Goal: Task Accomplishment & Management: Manage account settings

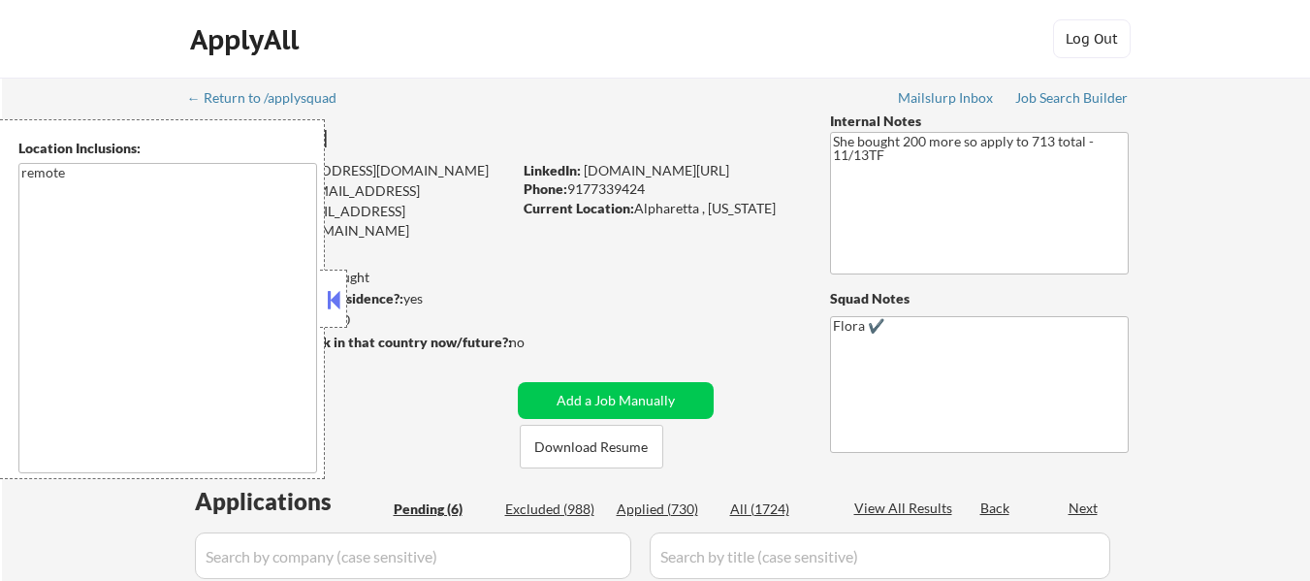
select select ""pending""
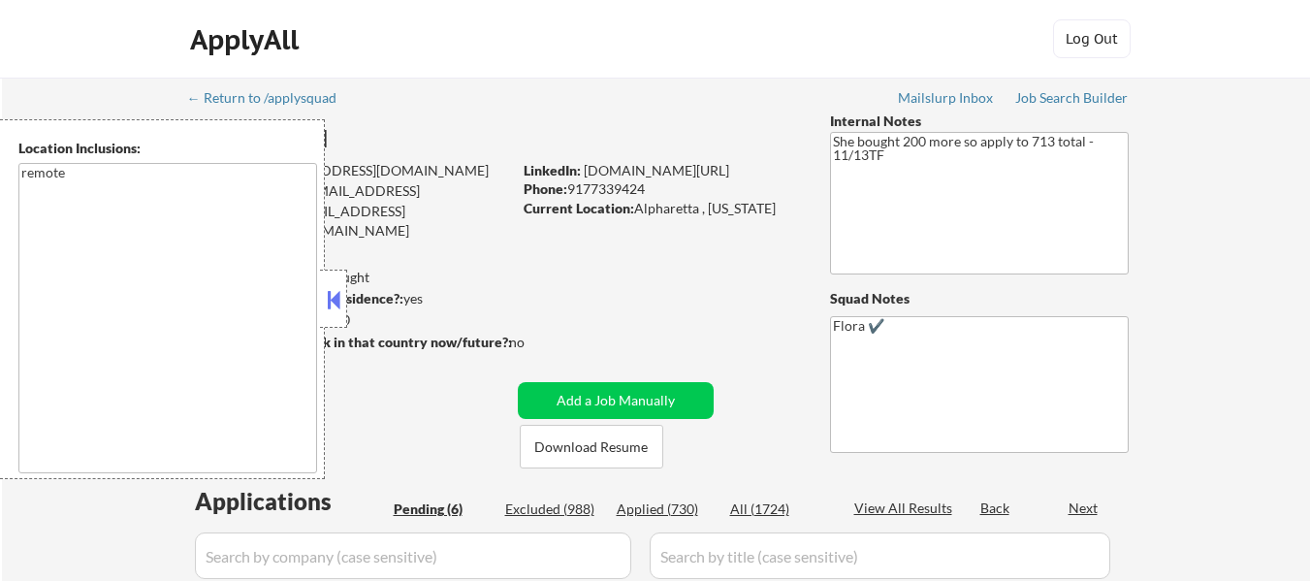
select select ""pending""
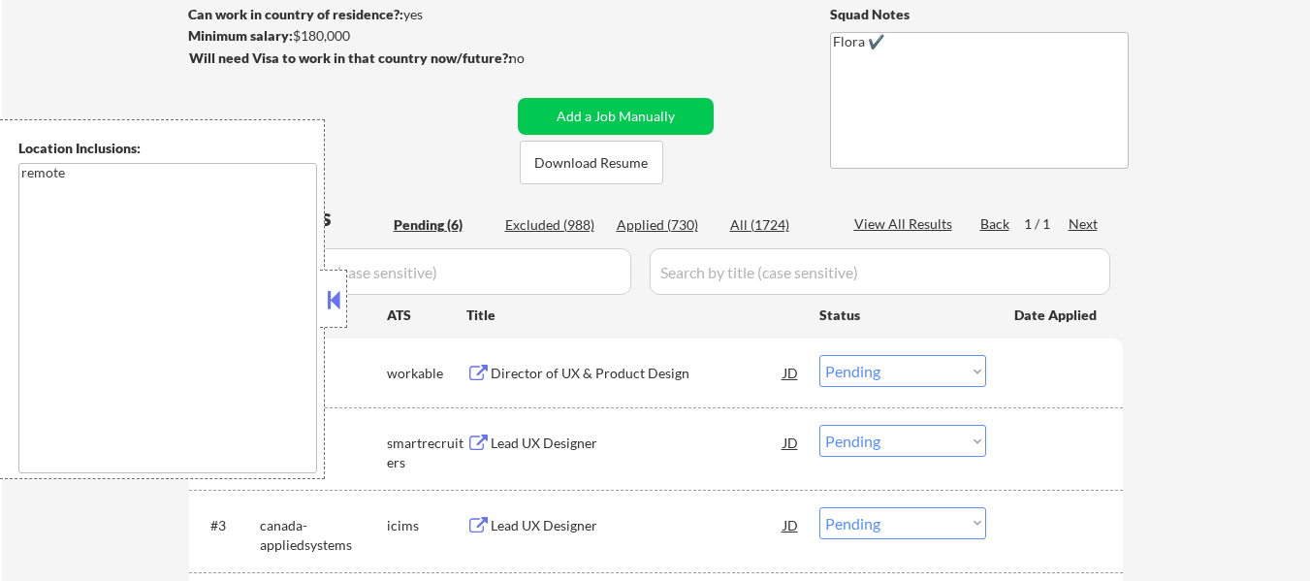
scroll to position [291, 0]
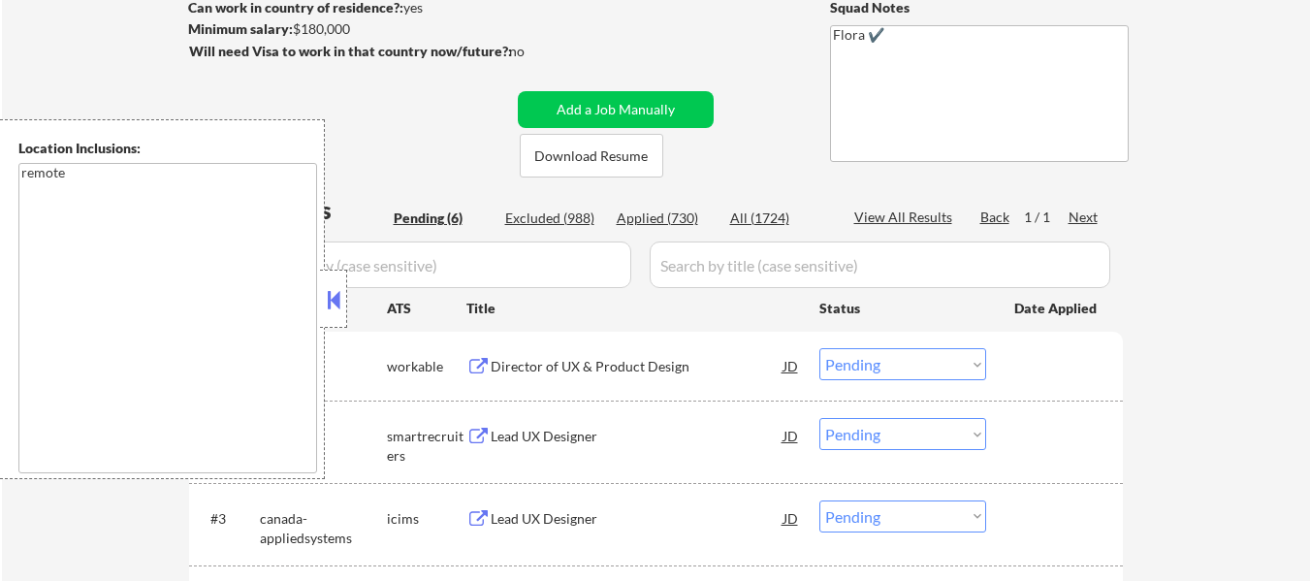
click at [329, 289] on button at bounding box center [333, 299] width 21 height 29
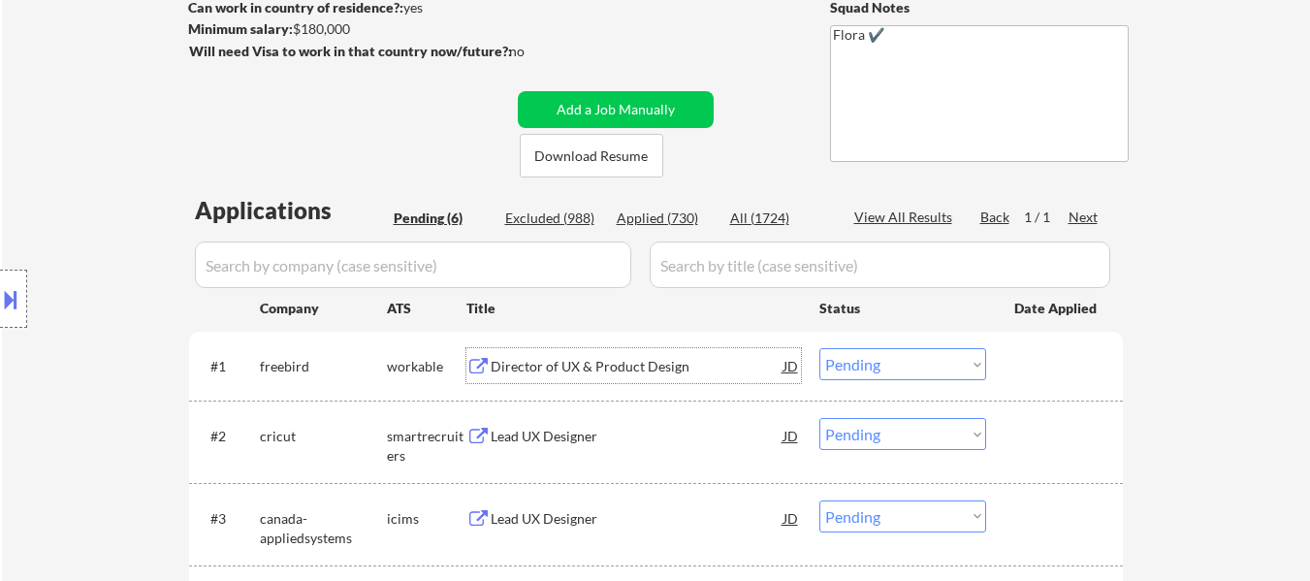
click at [608, 364] on div "Director of UX & Product Design" at bounding box center [637, 366] width 293 height 19
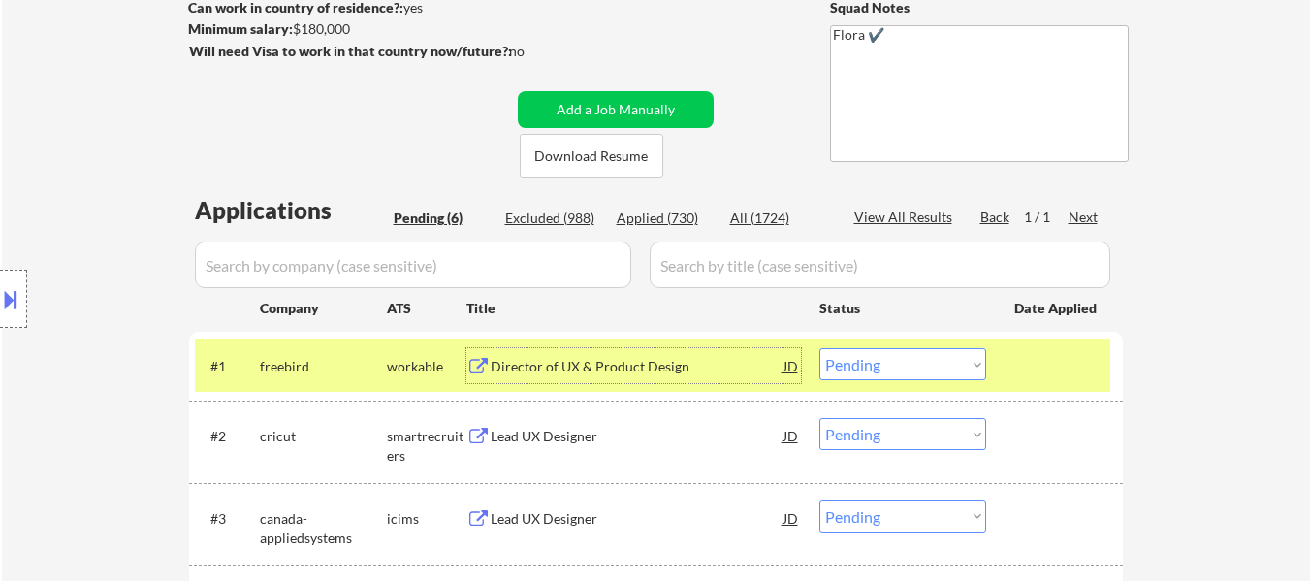
click at [578, 445] on div "Lead UX Designer" at bounding box center [637, 436] width 293 height 19
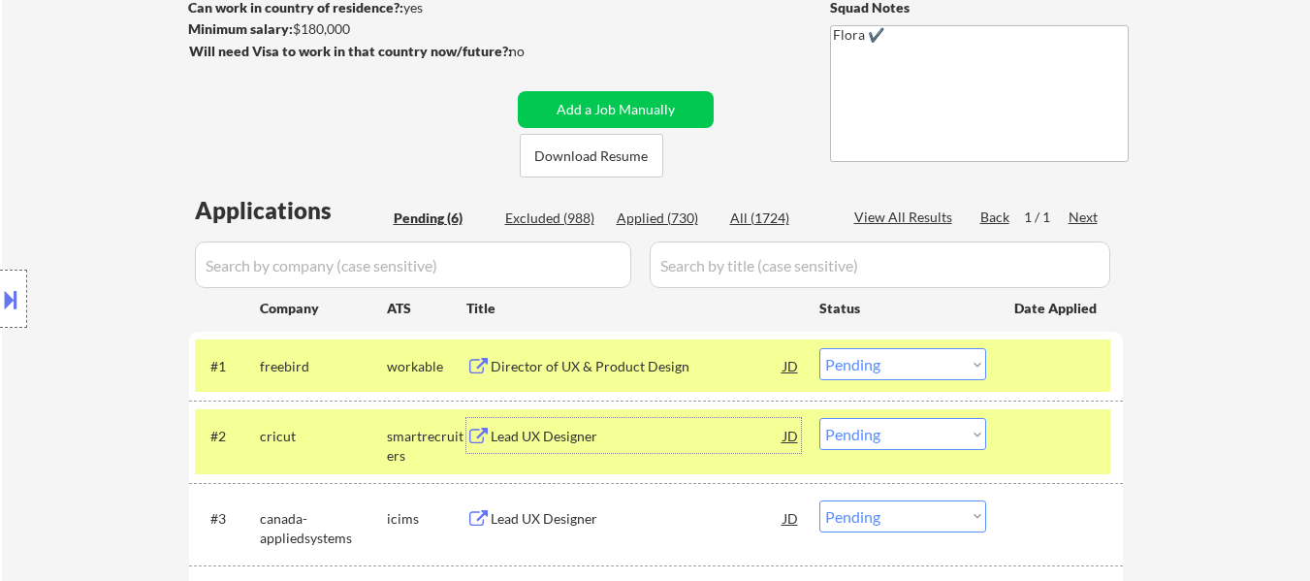
click at [867, 365] on select "Choose an option... Pending Applied Excluded (Questions) Excluded (Expired) Exc…" at bounding box center [902, 364] width 167 height 32
click at [819, 348] on select "Choose an option... Pending Applied Excluded (Questions) Excluded (Expired) Exc…" at bounding box center [902, 364] width 167 height 32
select select ""pending""
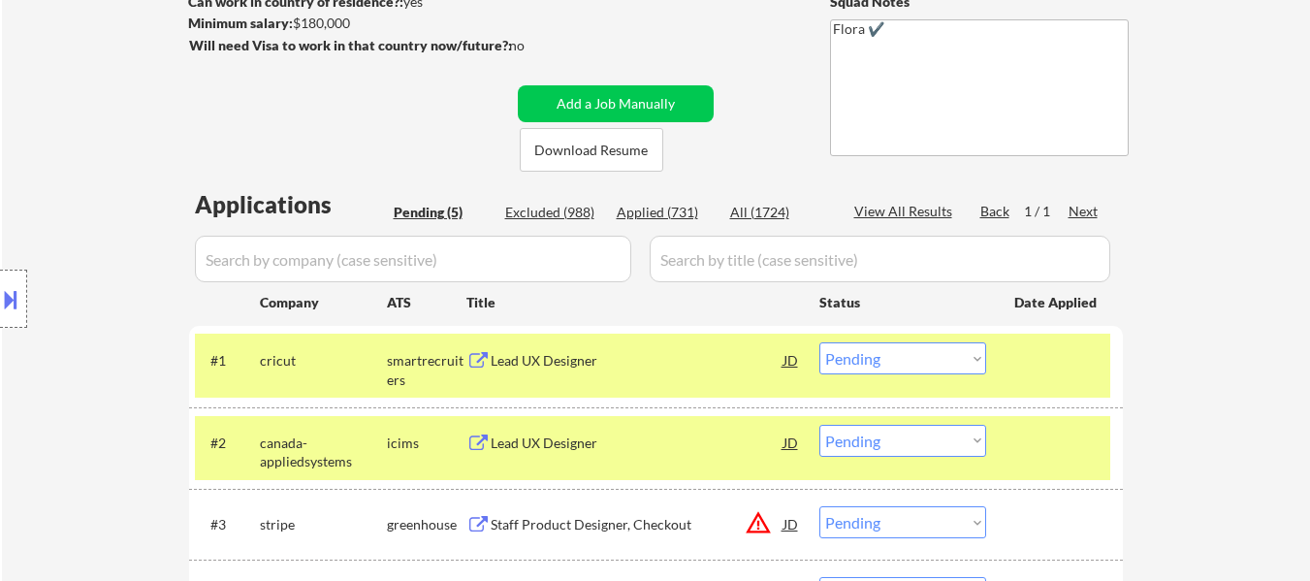
scroll to position [388, 0]
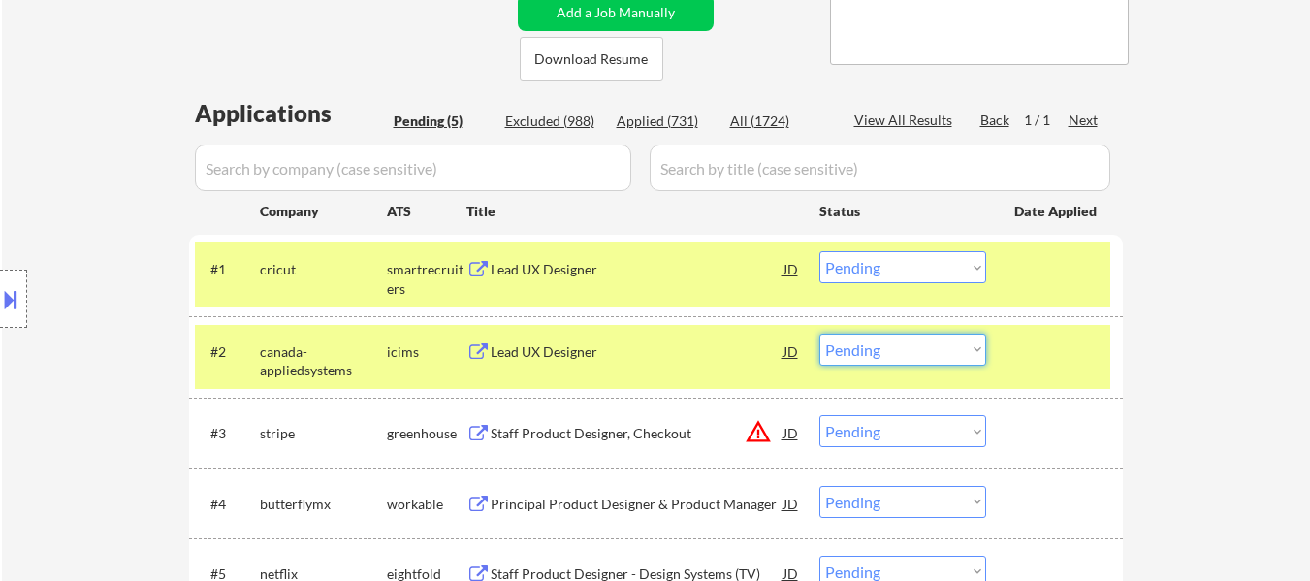
click at [882, 352] on select "Choose an option... Pending Applied Excluded (Questions) Excluded (Expired) Exc…" at bounding box center [902, 349] width 167 height 32
click at [819, 333] on select "Choose an option... Pending Applied Excluded (Questions) Excluded (Expired) Exc…" at bounding box center [902, 349] width 167 height 32
select select ""pending""
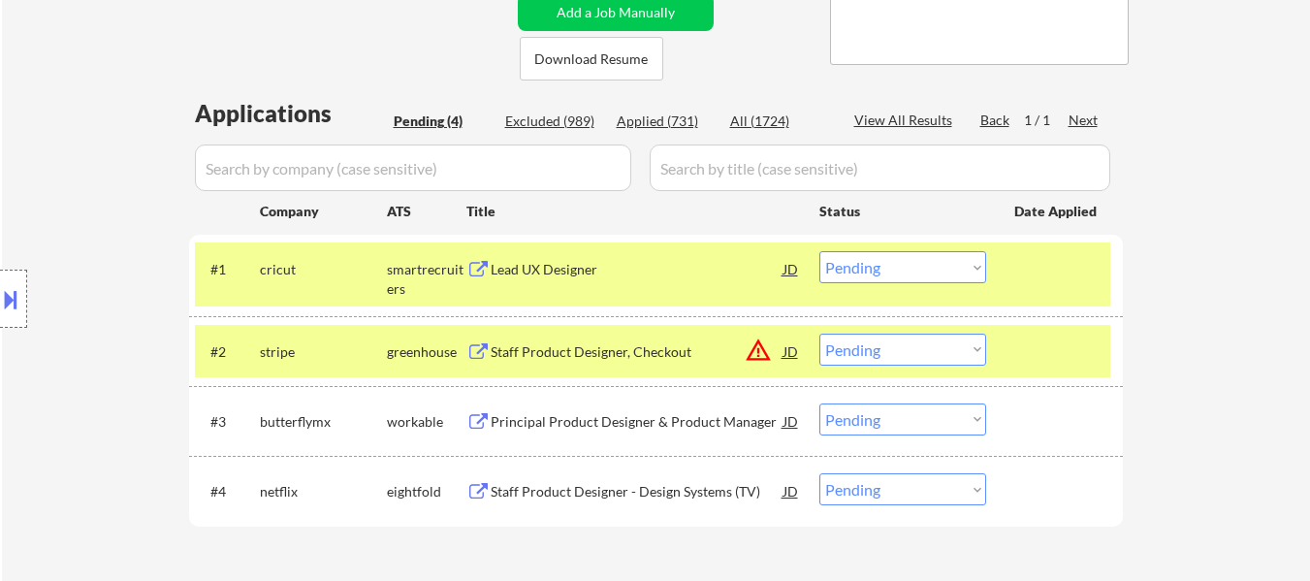
click at [584, 358] on div "Staff Product Designer, Checkout" at bounding box center [637, 351] width 293 height 19
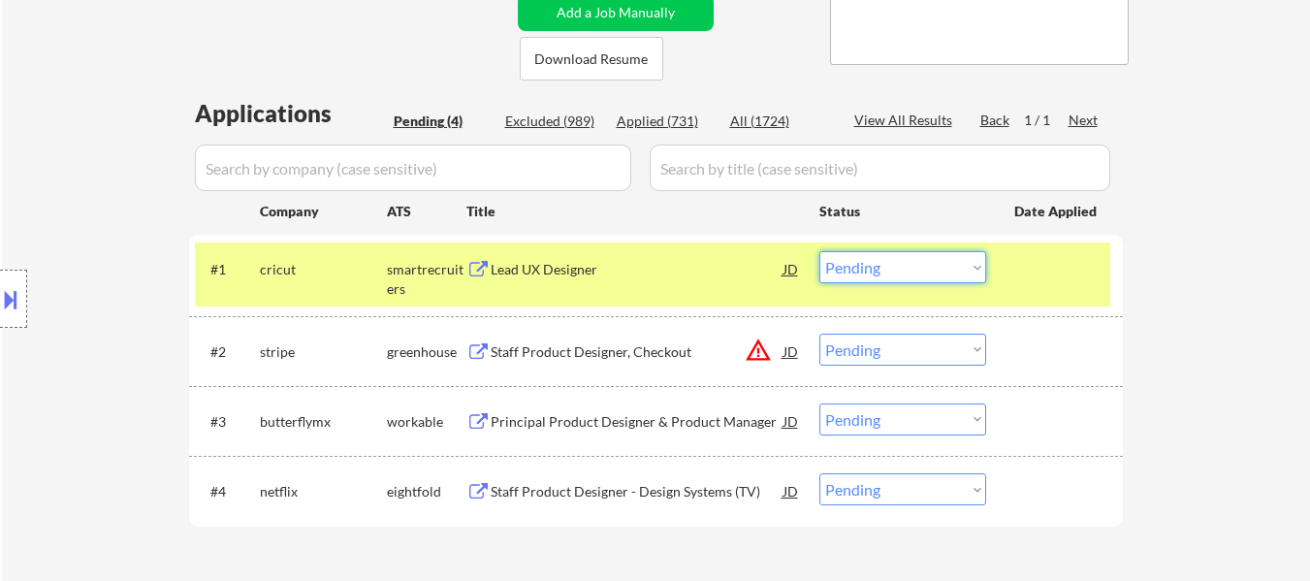
click at [947, 261] on select "Choose an option... Pending Applied Excluded (Questions) Excluded (Expired) Exc…" at bounding box center [902, 267] width 167 height 32
click at [819, 251] on select "Choose an option... Pending Applied Excluded (Questions) Excluded (Expired) Exc…" at bounding box center [902, 267] width 167 height 32
select select ""pending""
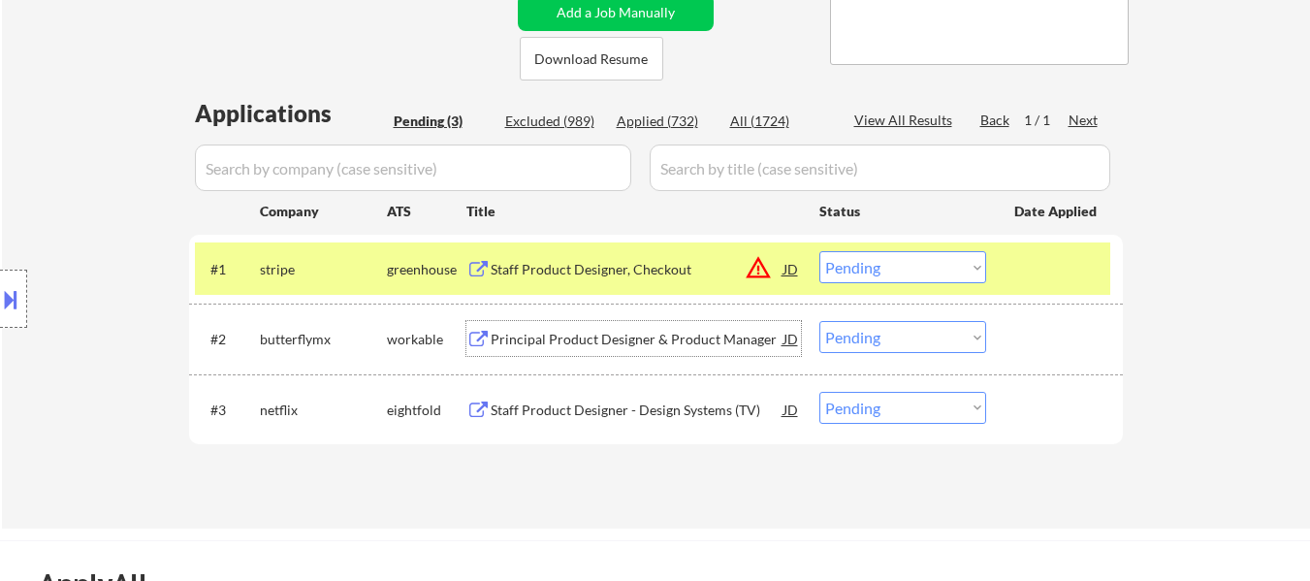
click at [585, 341] on div "Principal Product Designer & Product Manager" at bounding box center [637, 339] width 293 height 19
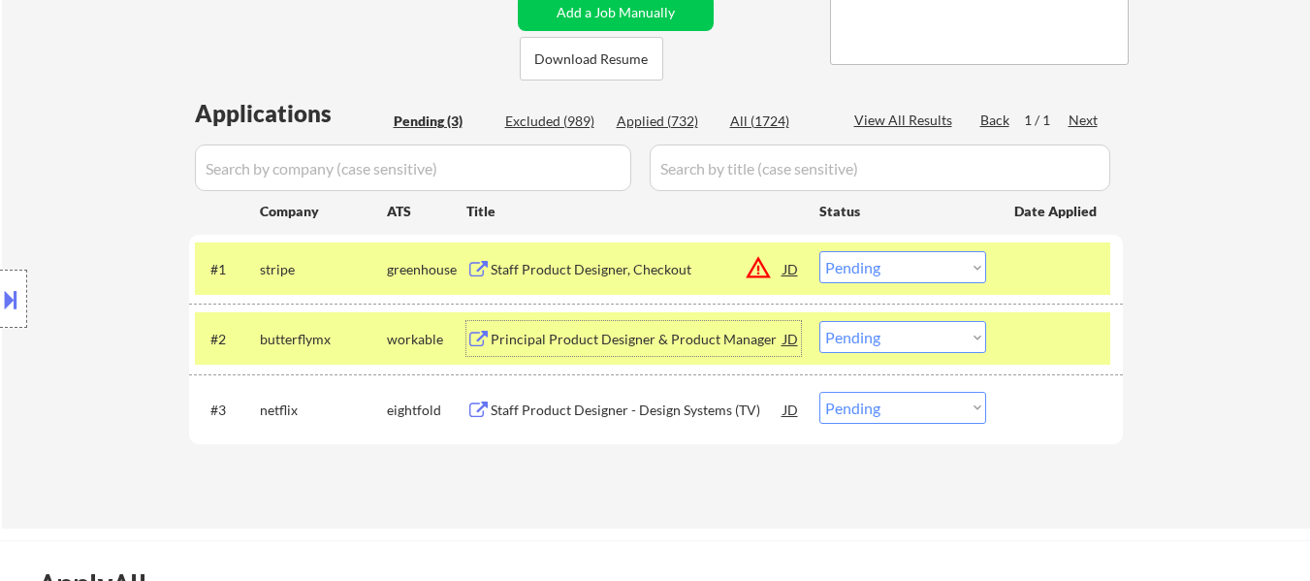
click at [853, 416] on select "Choose an option... Pending Applied Excluded (Questions) Excluded (Expired) Exc…" at bounding box center [902, 408] width 167 height 32
click at [624, 401] on div "Staff Product Designer - Design Systems (TV)" at bounding box center [637, 409] width 293 height 19
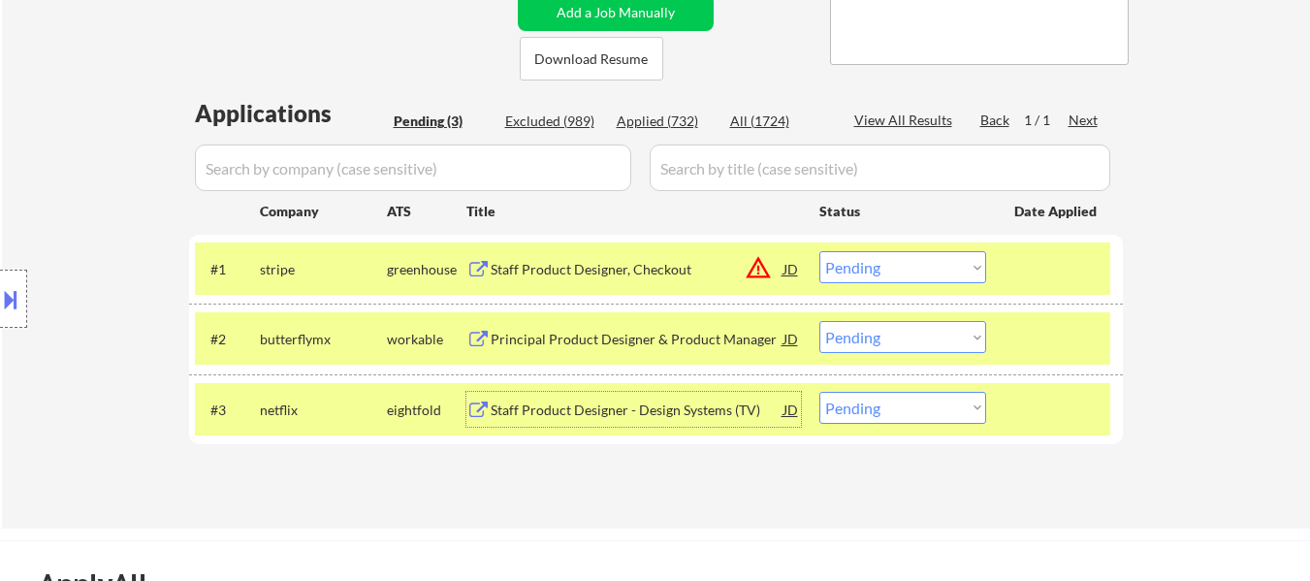
click at [838, 412] on select "Choose an option... Pending Applied Excluded (Questions) Excluded (Expired) Exc…" at bounding box center [902, 408] width 167 height 32
select select ""excluded__expired_""
click at [819, 392] on select "Choose an option... Pending Applied Excluded (Questions) Excluded (Expired) Exc…" at bounding box center [902, 408] width 167 height 32
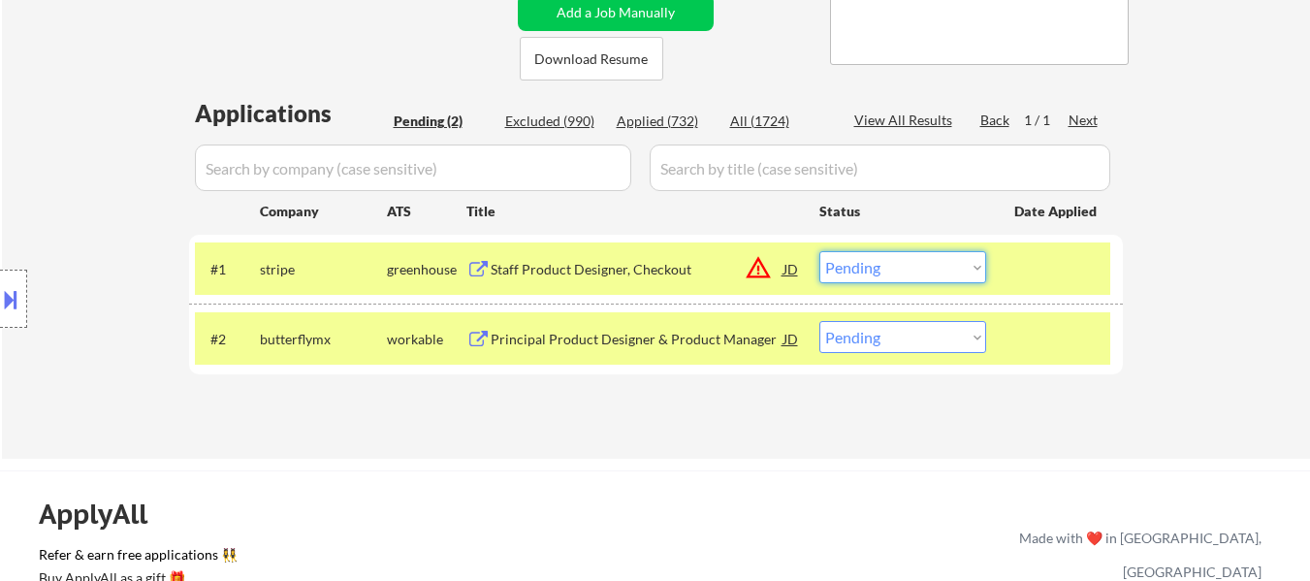
click at [879, 266] on select "Choose an option... Pending Applied Excluded (Questions) Excluded (Expired) Exc…" at bounding box center [902, 267] width 167 height 32
click at [819, 251] on select "Choose an option... Pending Applied Excluded (Questions) Excluded (Expired) Exc…" at bounding box center [902, 267] width 167 height 32
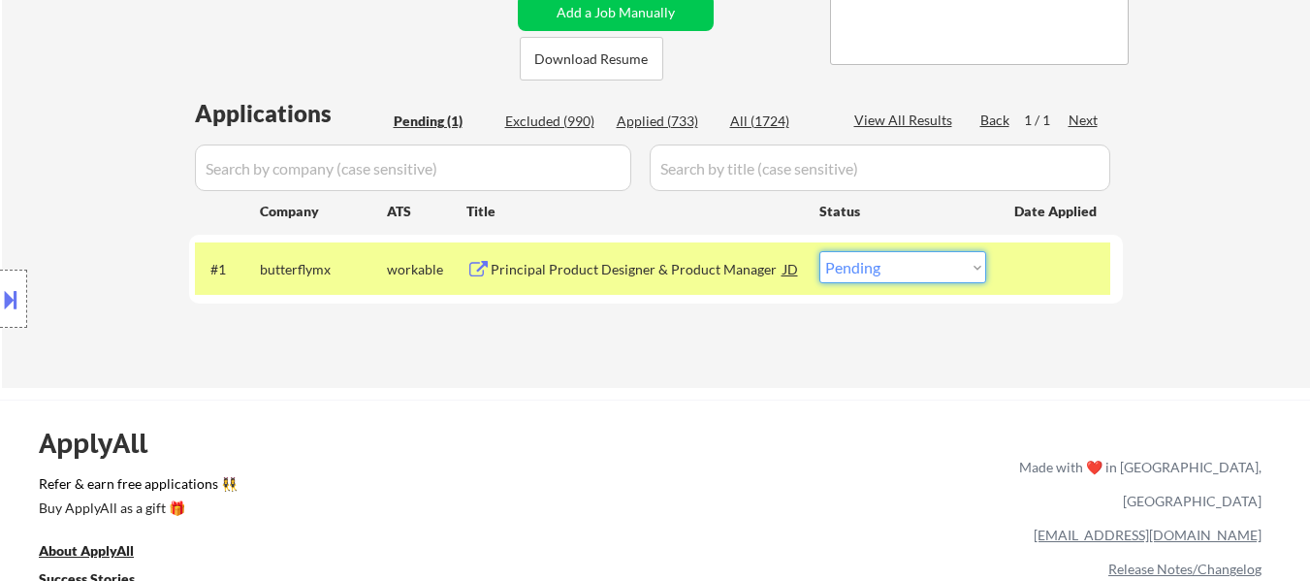
click at [954, 263] on select "Choose an option... Pending Applied Excluded (Questions) Excluded (Expired) Exc…" at bounding box center [902, 267] width 167 height 32
select select ""excluded""
click at [819, 251] on select "Choose an option... Pending Applied Excluded (Questions) Excluded (Expired) Exc…" at bounding box center [902, 267] width 167 height 32
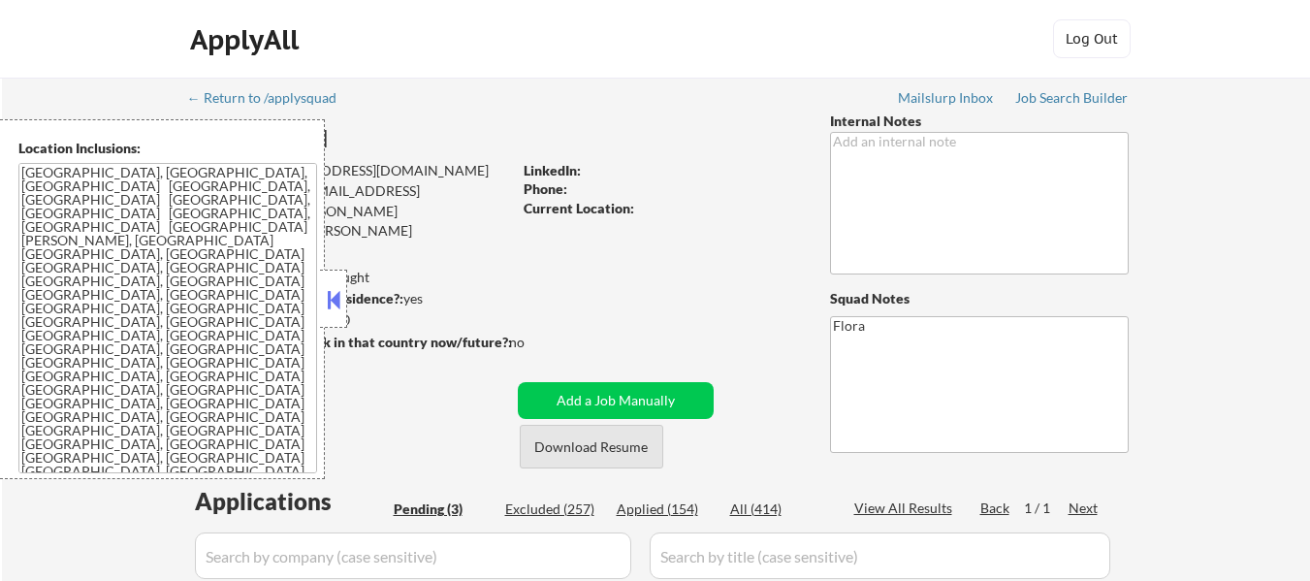
select select ""pending""
click at [341, 289] on button at bounding box center [333, 299] width 21 height 29
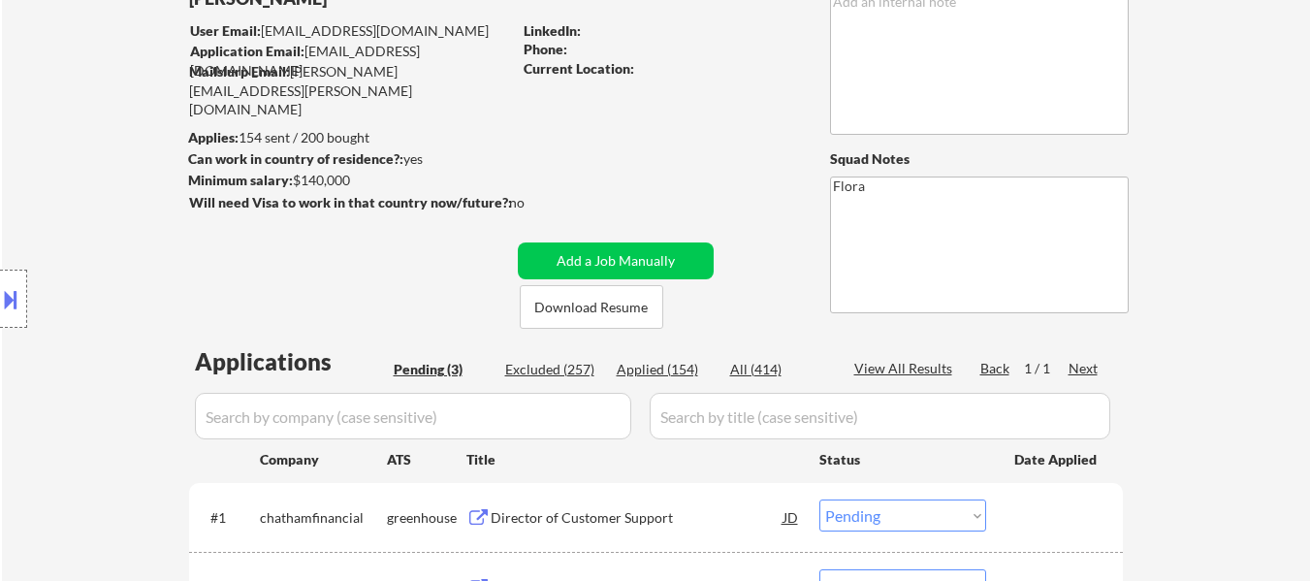
scroll to position [388, 0]
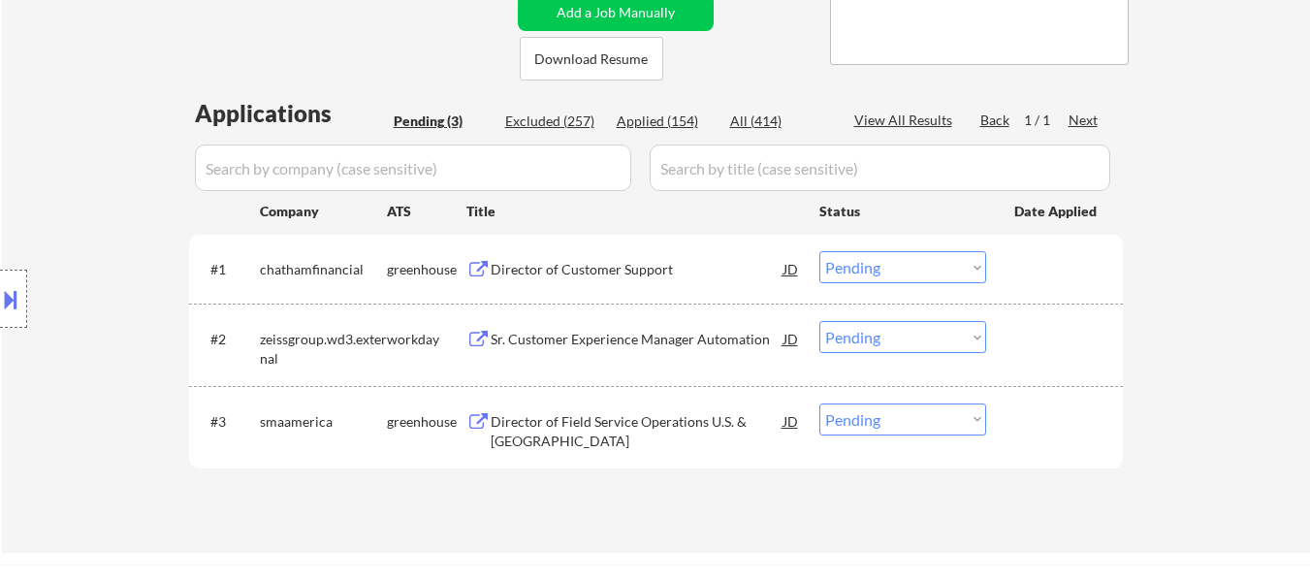
click at [633, 274] on div "Director of Customer Support" at bounding box center [637, 269] width 293 height 19
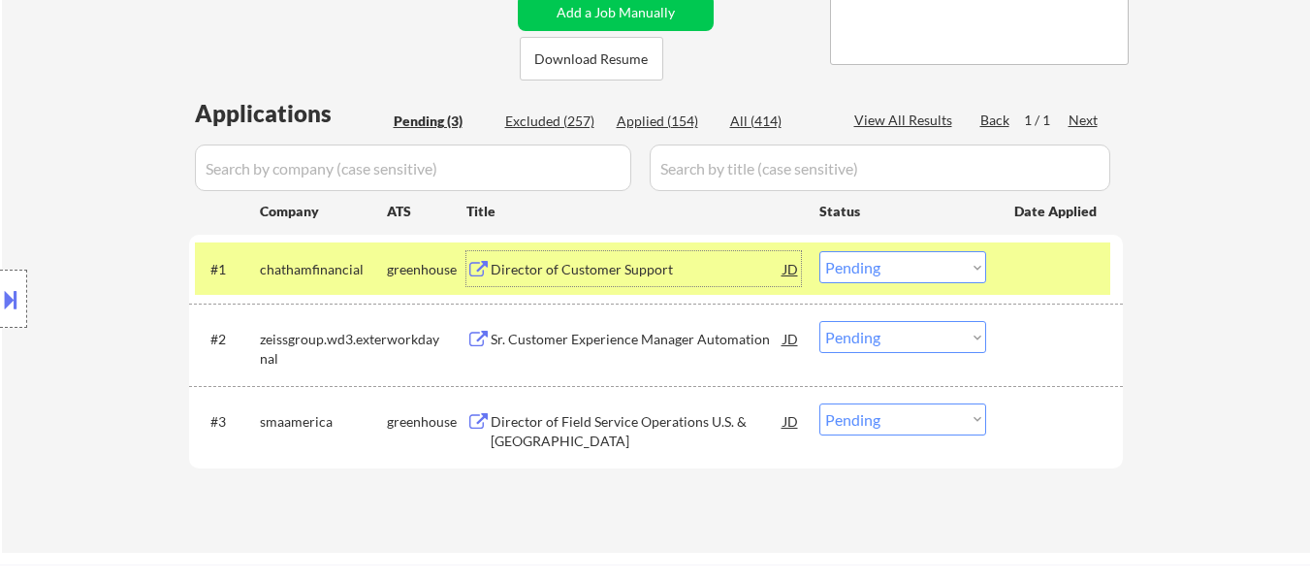
click at [671, 336] on div "Sr. Customer Experience Manager Automation" at bounding box center [637, 339] width 293 height 19
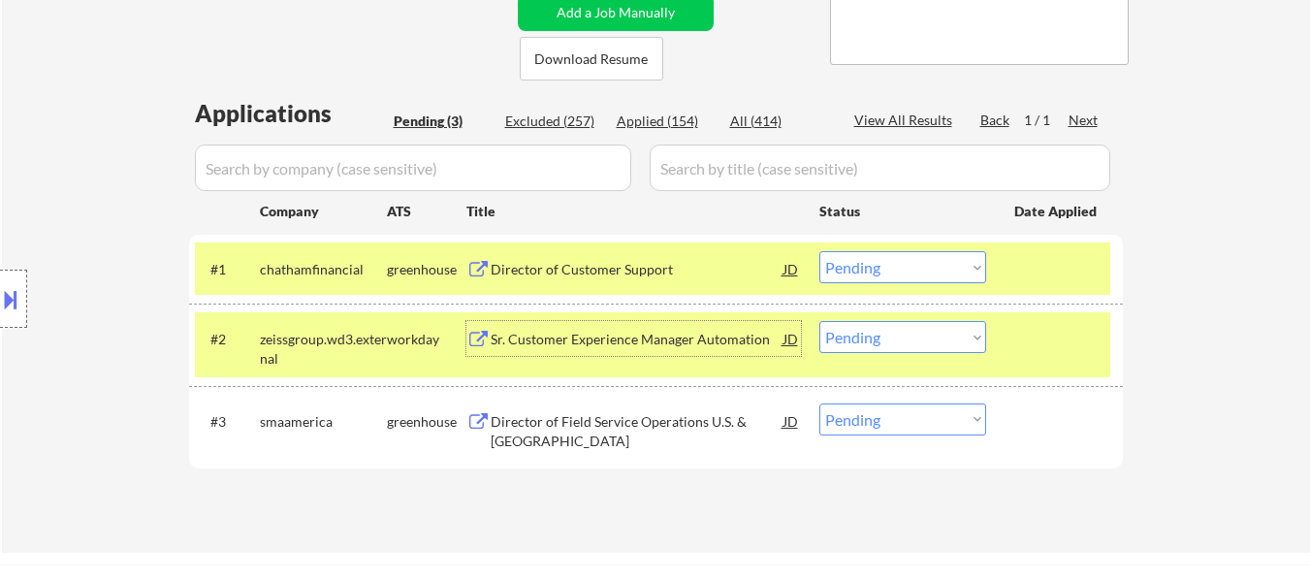
click at [700, 420] on div "Director of Field Service Operations U.S. & [GEOGRAPHIC_DATA]" at bounding box center [637, 431] width 293 height 38
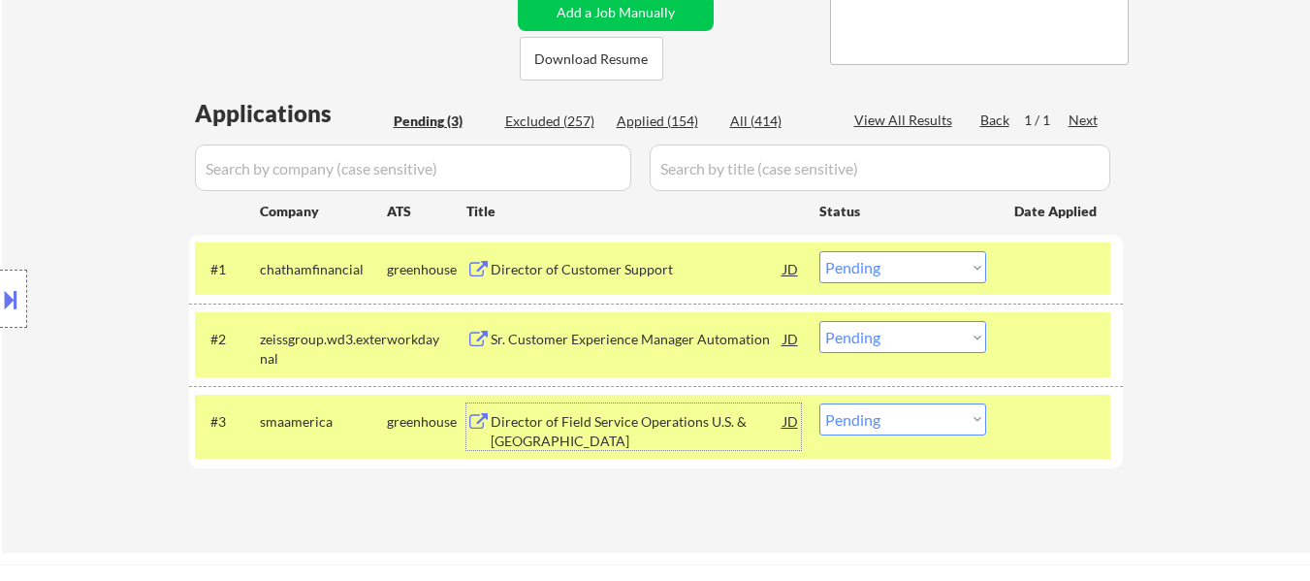
click at [915, 274] on select "Choose an option... Pending Applied Excluded (Questions) Excluded (Expired) Exc…" at bounding box center [902, 267] width 167 height 32
click at [819, 251] on select "Choose an option... Pending Applied Excluded (Questions) Excluded (Expired) Exc…" at bounding box center [902, 267] width 167 height 32
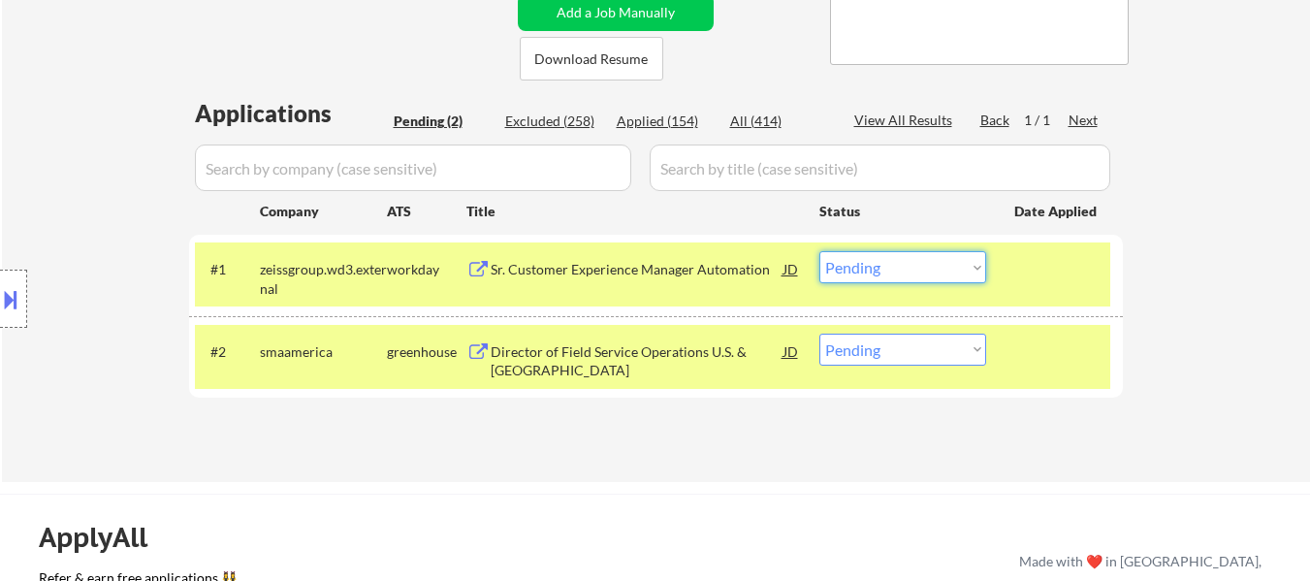
click at [919, 255] on select "Choose an option... Pending Applied Excluded (Questions) Excluded (Expired) Exc…" at bounding box center [902, 267] width 167 height 32
click at [819, 251] on select "Choose an option... Pending Applied Excluded (Questions) Excluded (Expired) Exc…" at bounding box center [902, 267] width 167 height 32
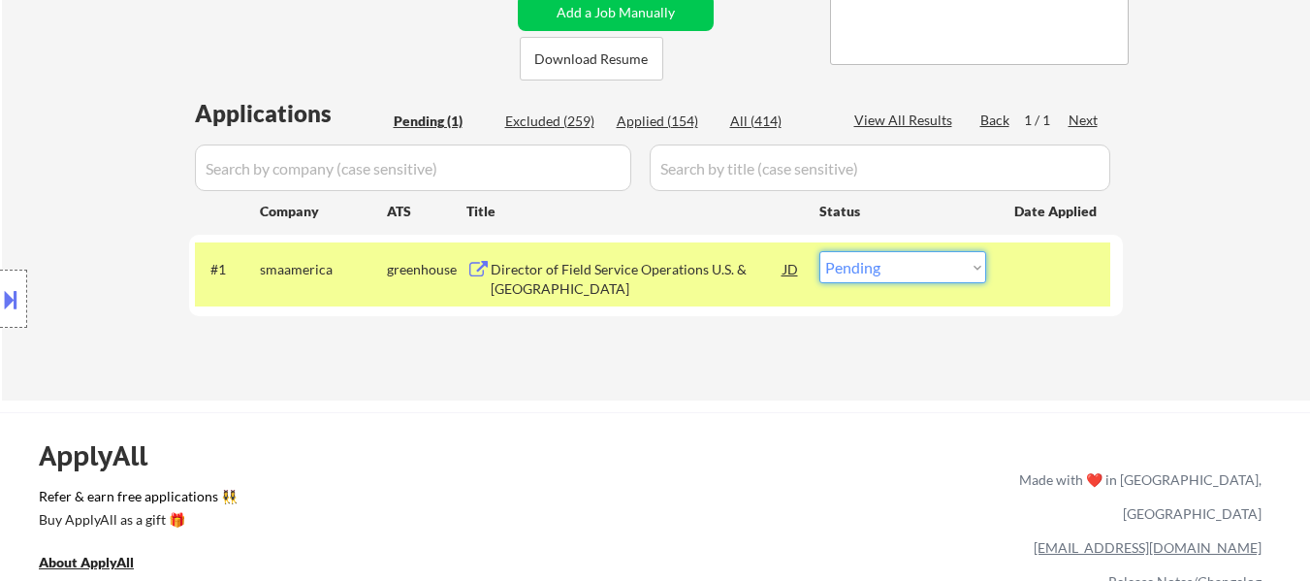
click at [960, 253] on select "Choose an option... Pending Applied Excluded (Questions) Excluded (Expired) Exc…" at bounding box center [902, 267] width 167 height 32
select select ""excluded__salary_""
click at [819, 251] on select "Choose an option... Pending Applied Excluded (Questions) Excluded (Expired) Exc…" at bounding box center [902, 267] width 167 height 32
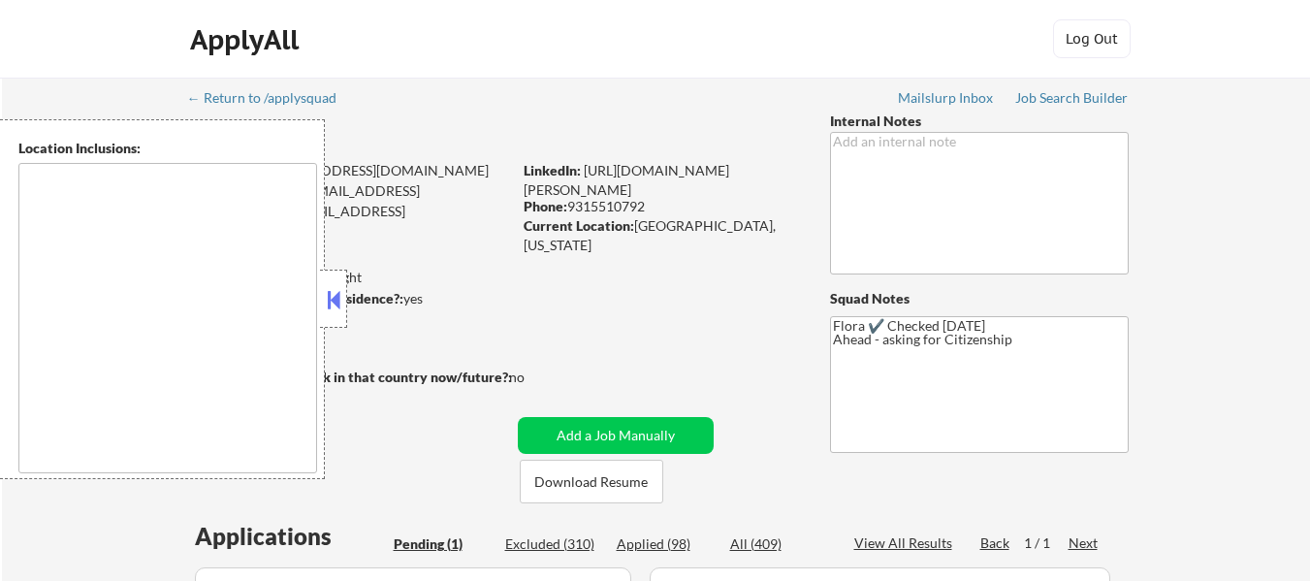
click at [321, 284] on div at bounding box center [333, 298] width 27 height 58
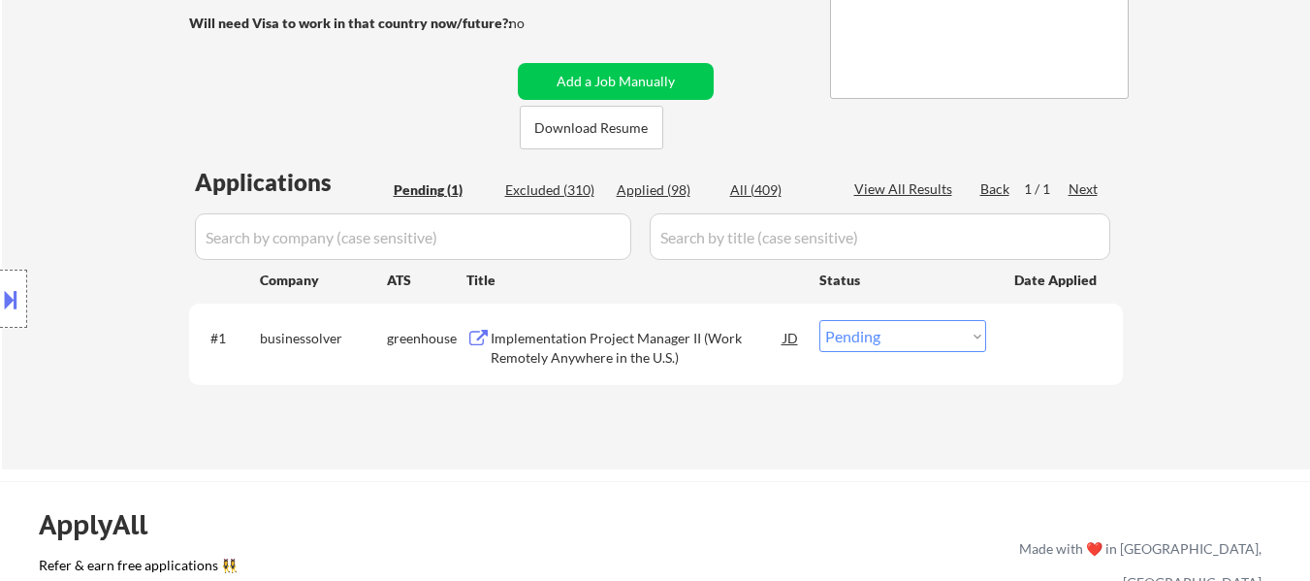
scroll to position [388, 0]
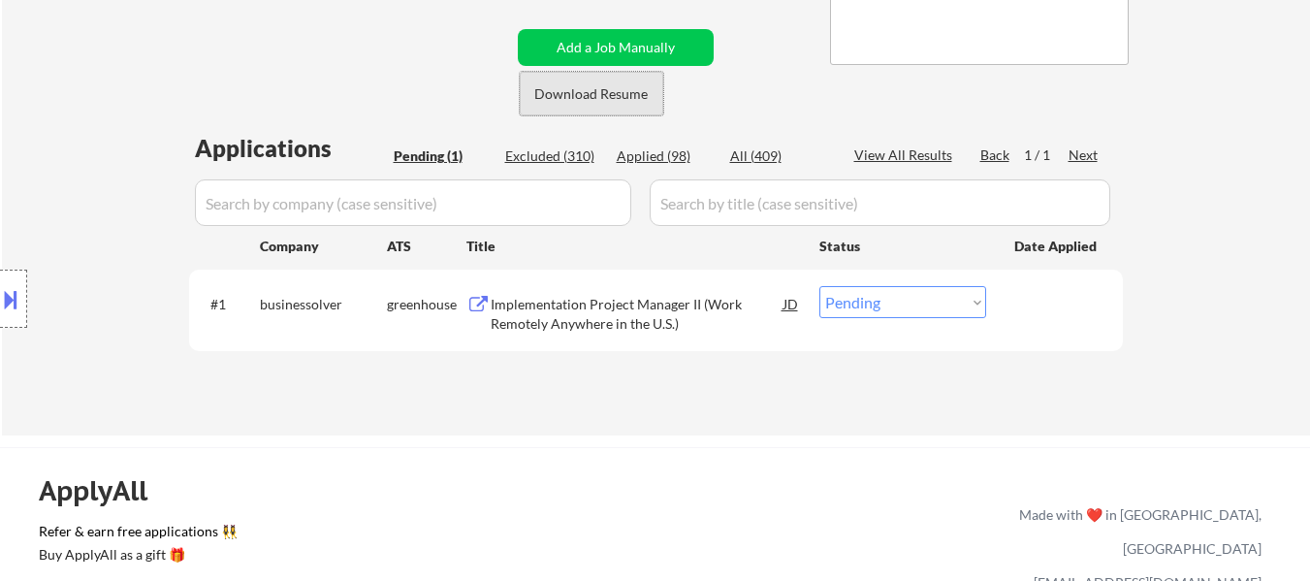
click at [616, 95] on button "Download Resume" at bounding box center [591, 94] width 143 height 44
click at [620, 308] on div "Implementation Project Manager II (Work Remotely Anywhere in the U.S.)" at bounding box center [637, 314] width 293 height 38
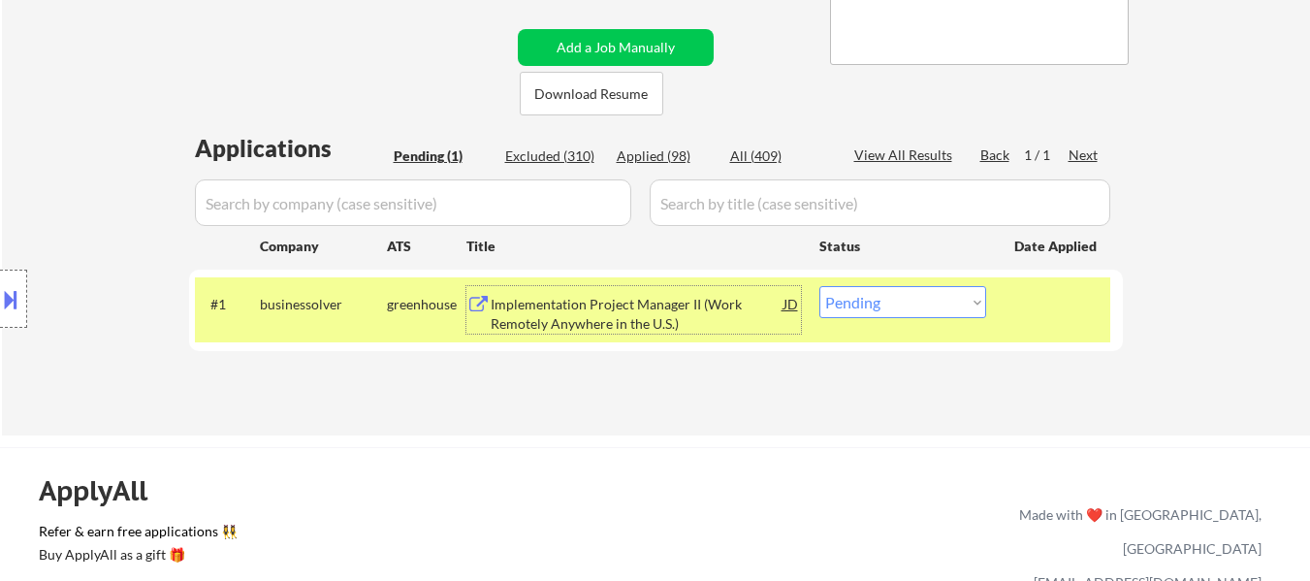
click at [898, 313] on select "Choose an option... Pending Applied Excluded (Questions) Excluded (Expired) Exc…" at bounding box center [902, 302] width 167 height 32
select select ""applied""
click at [819, 286] on select "Choose an option... Pending Applied Excluded (Questions) Excluded (Expired) Exc…" at bounding box center [902, 302] width 167 height 32
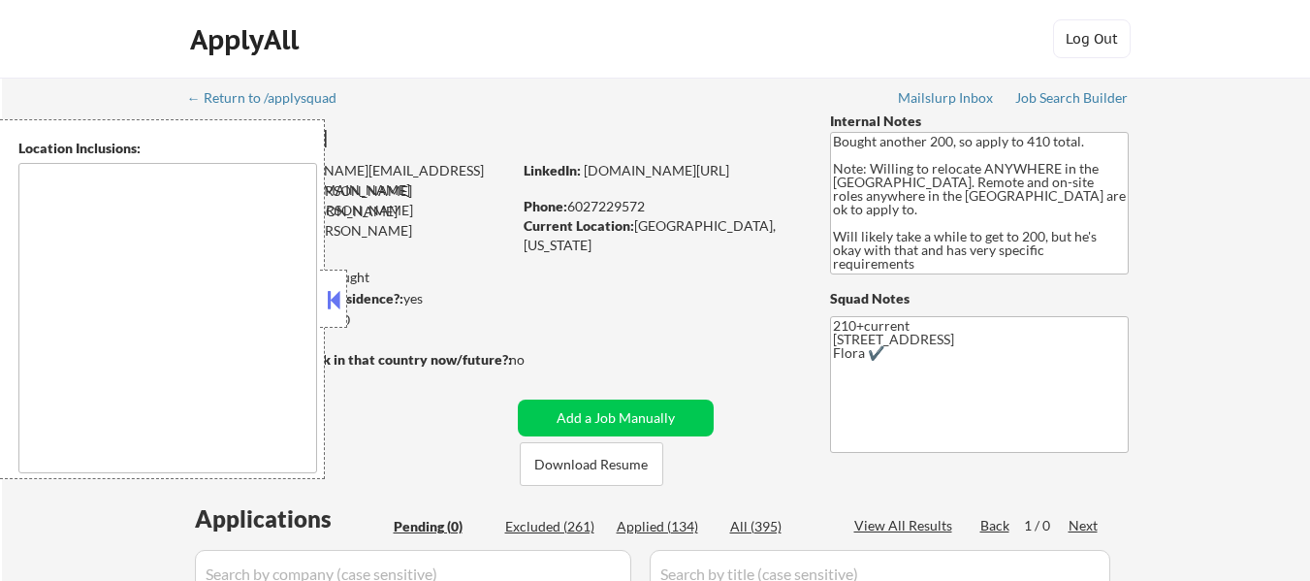
click at [343, 295] on button at bounding box center [333, 299] width 21 height 29
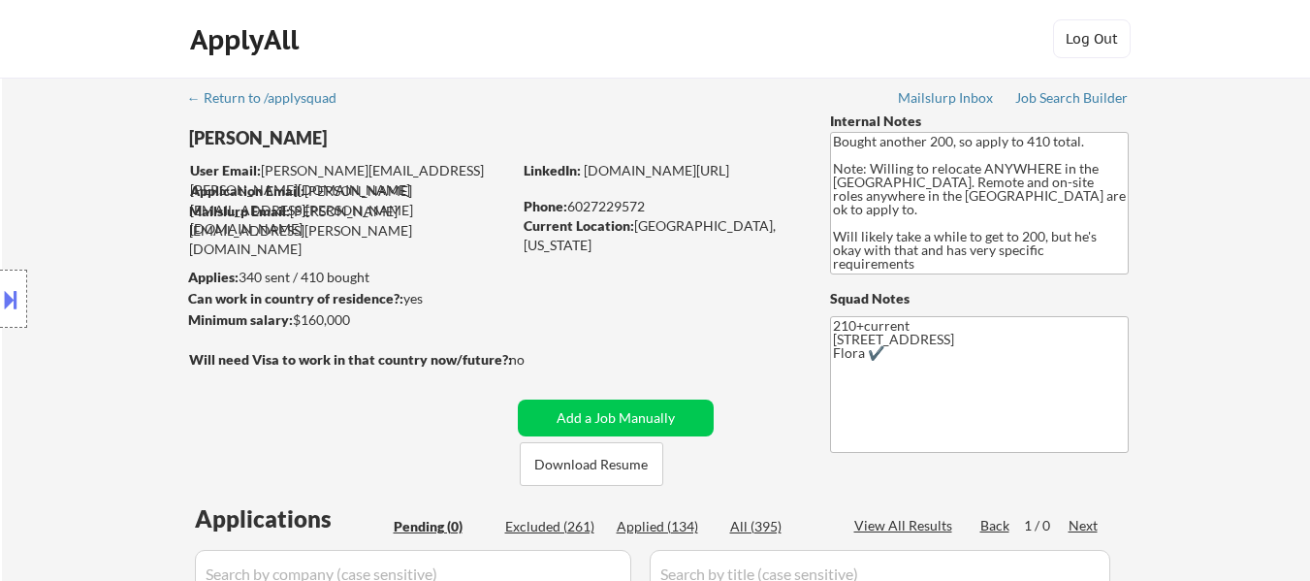
scroll to position [194, 0]
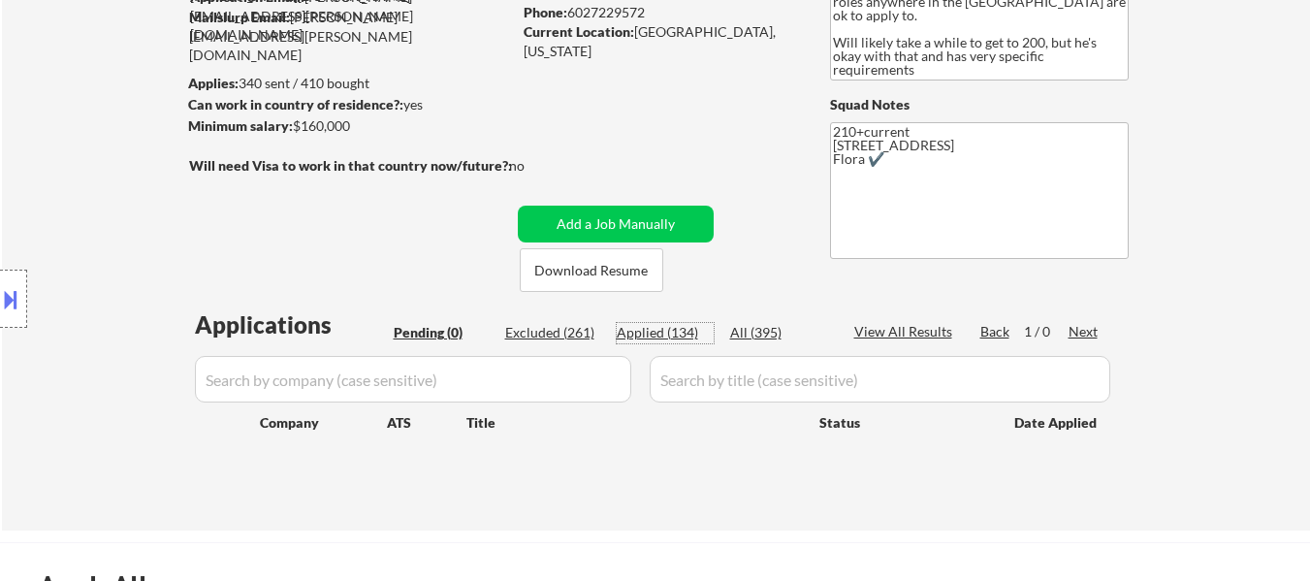
click at [680, 333] on div "Applied (134)" at bounding box center [665, 332] width 97 height 19
select select ""applied""
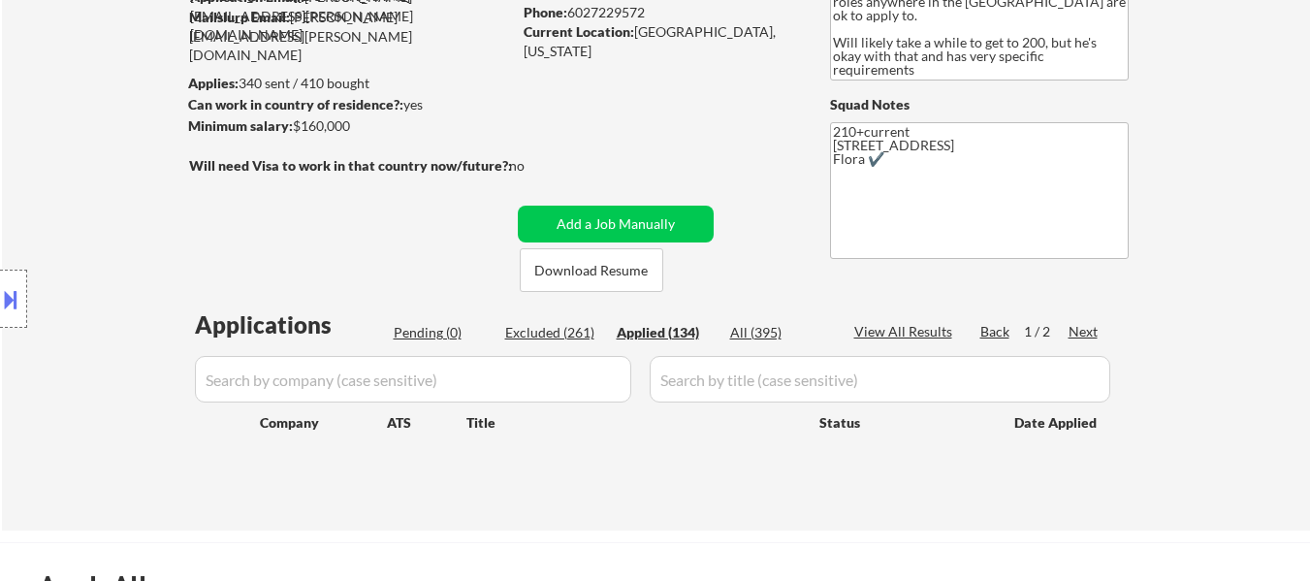
select select ""applied""
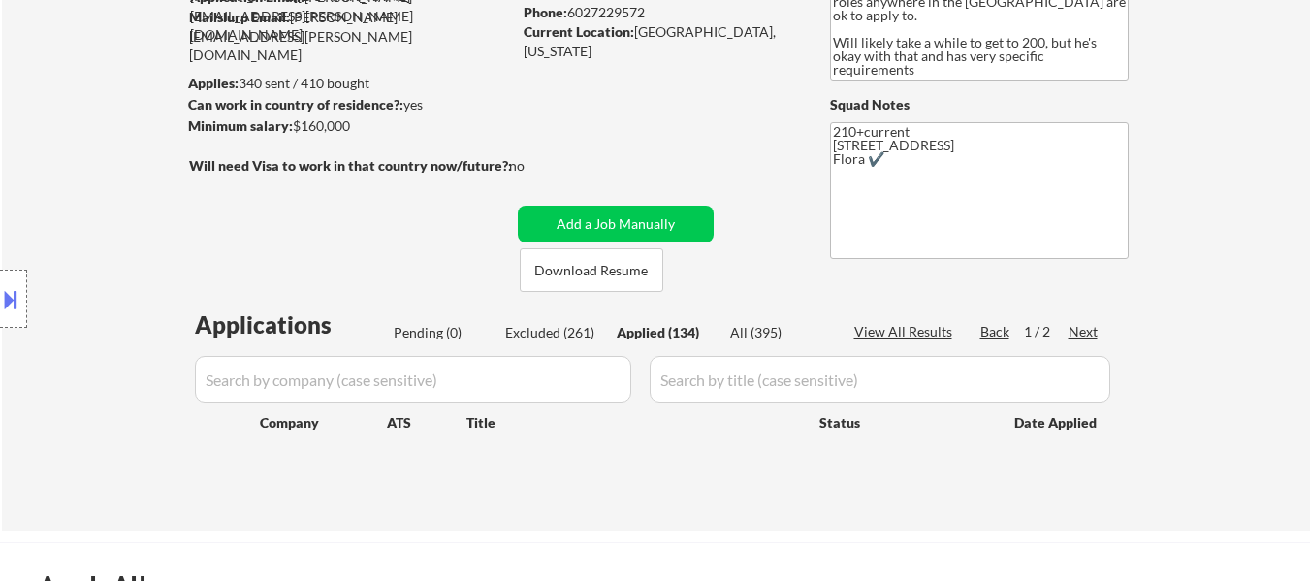
select select ""applied""
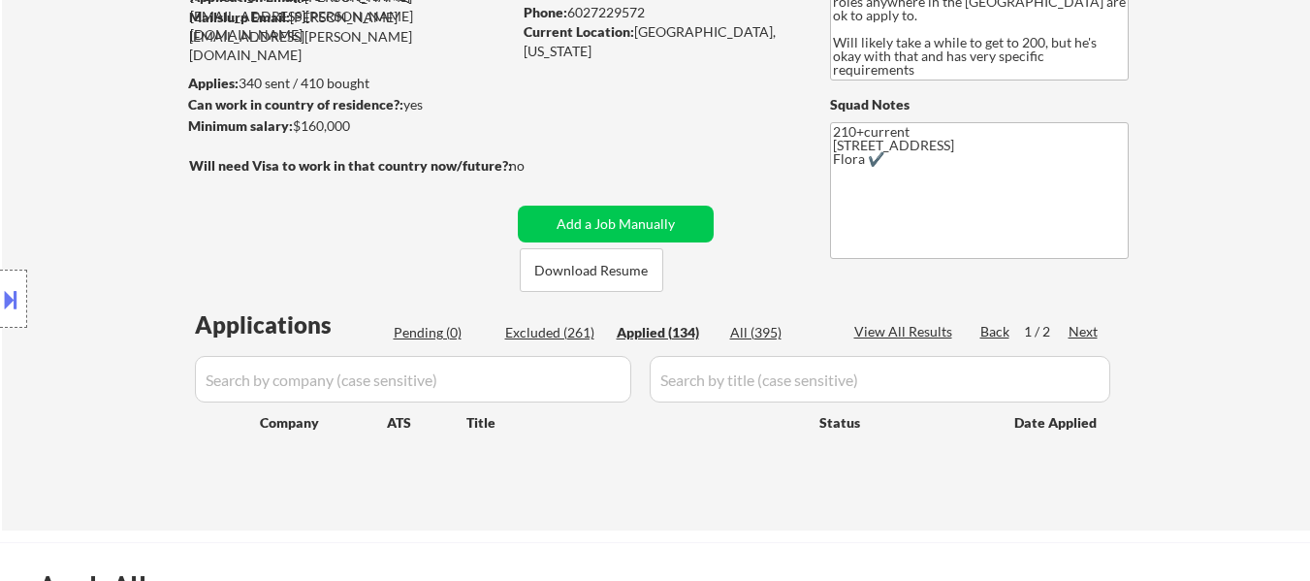
select select ""applied""
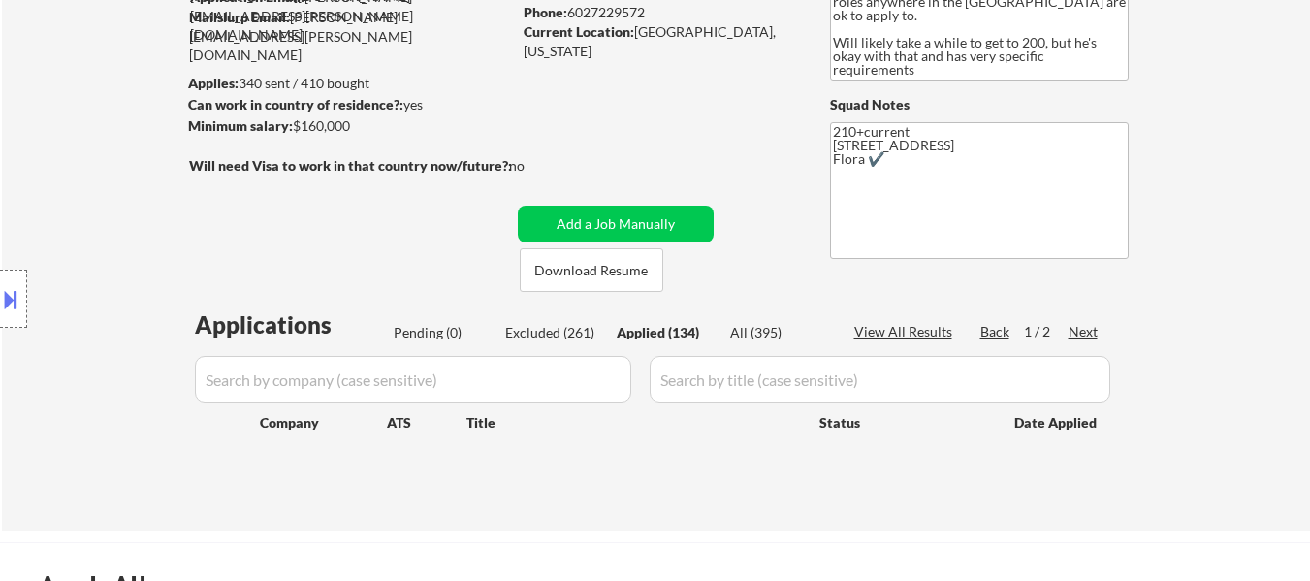
select select ""applied""
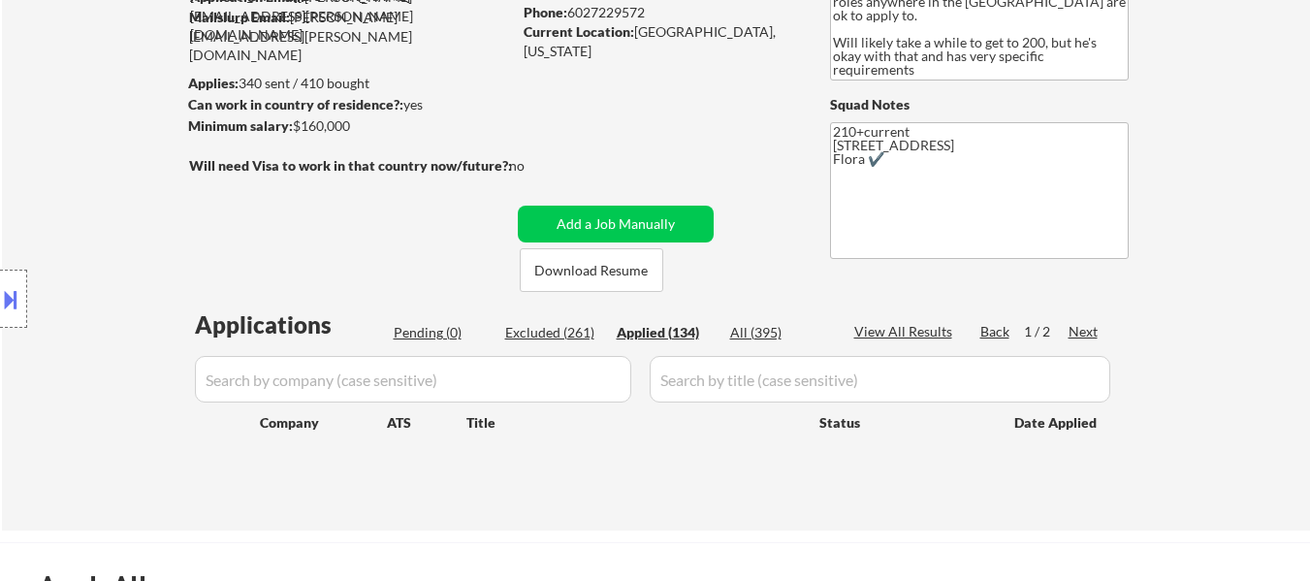
select select ""applied""
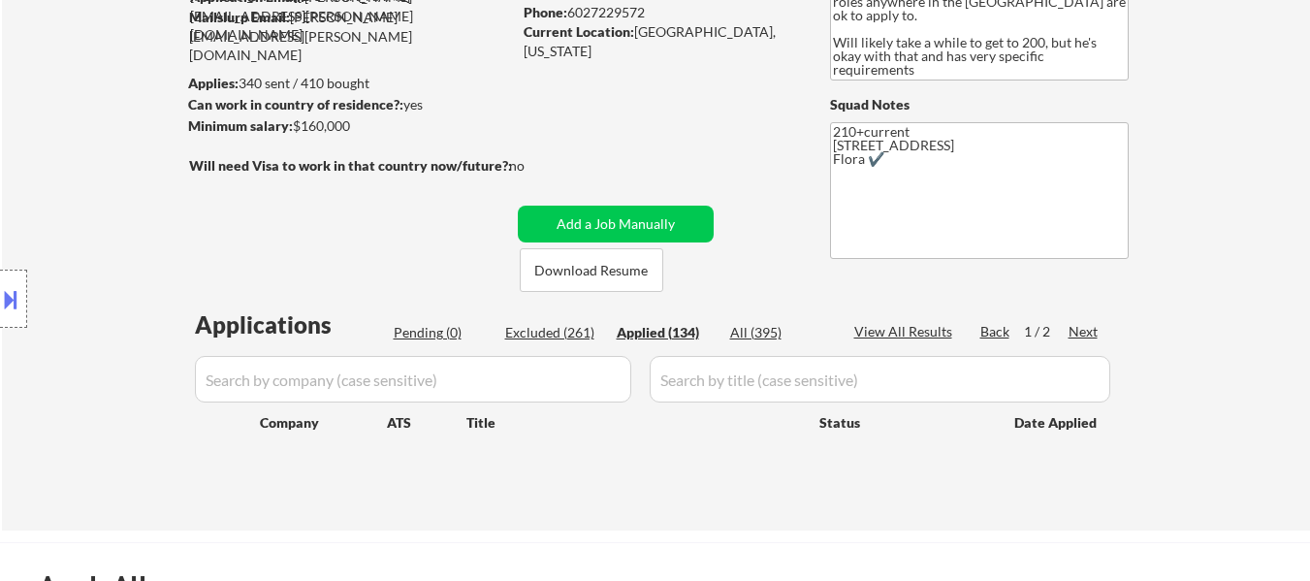
select select ""applied""
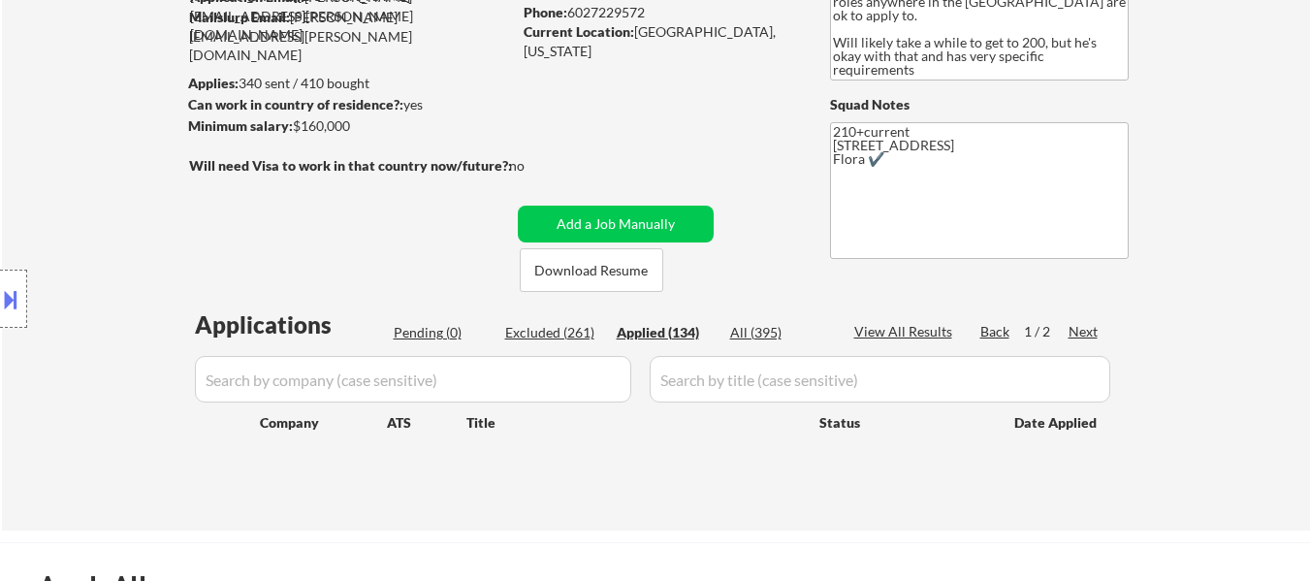
select select ""applied""
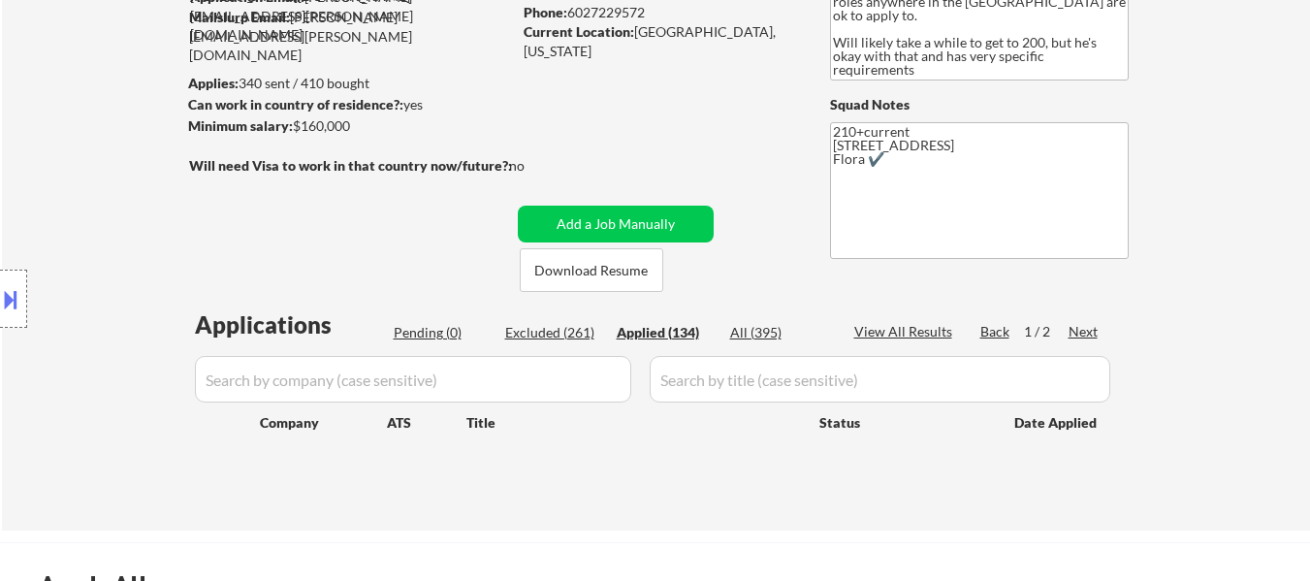
select select ""applied""
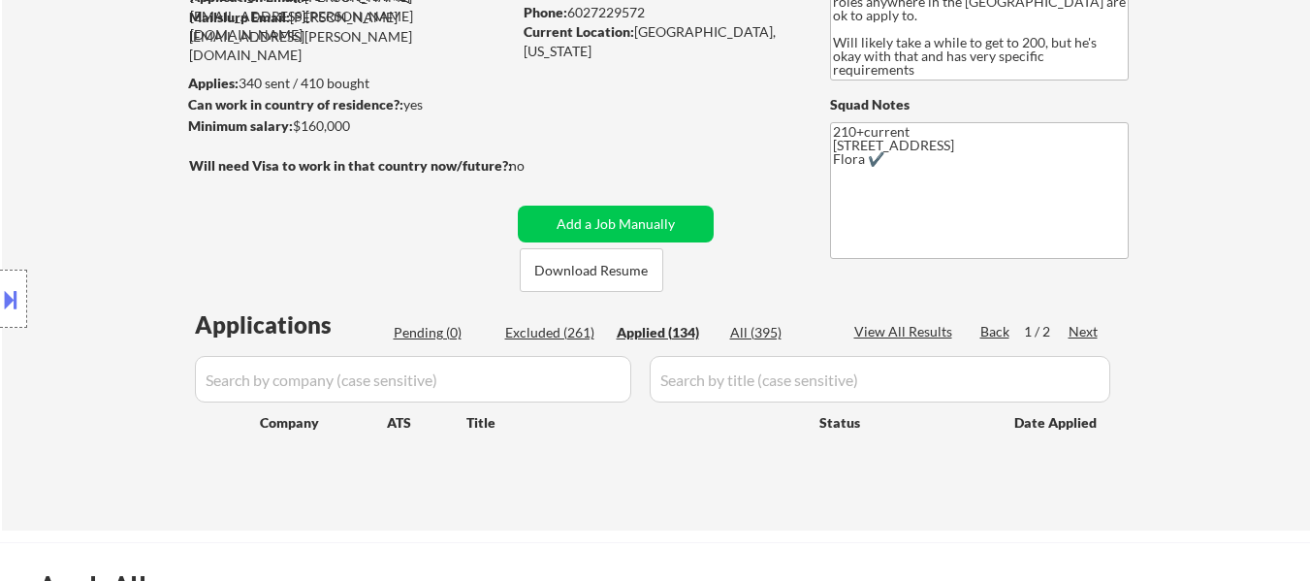
select select ""applied""
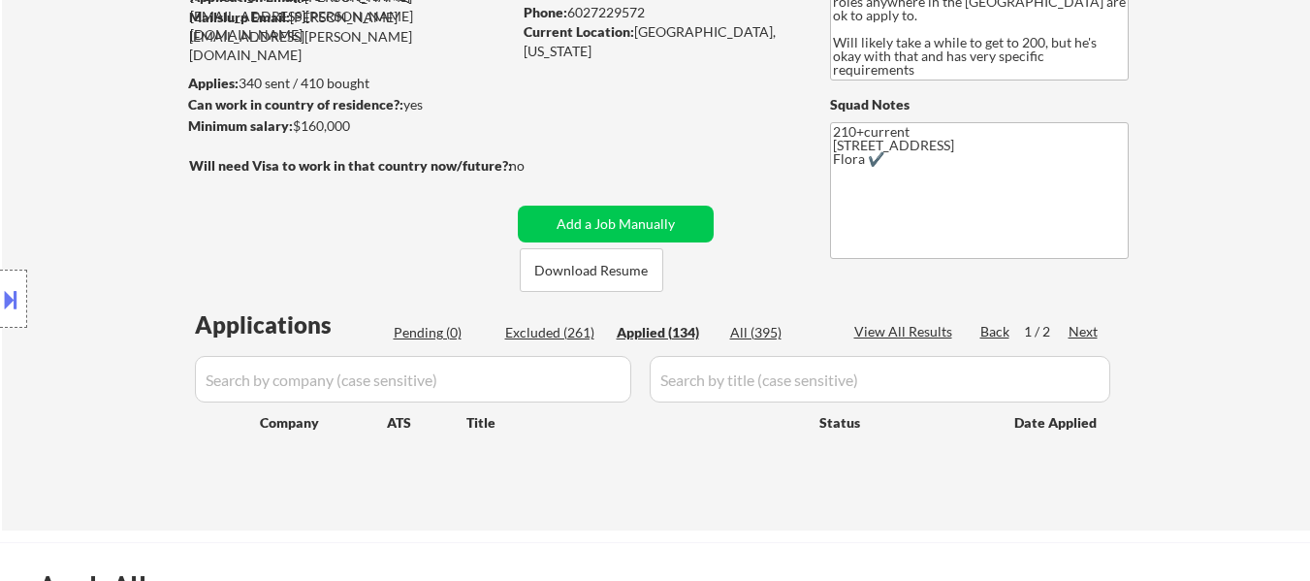
select select ""applied""
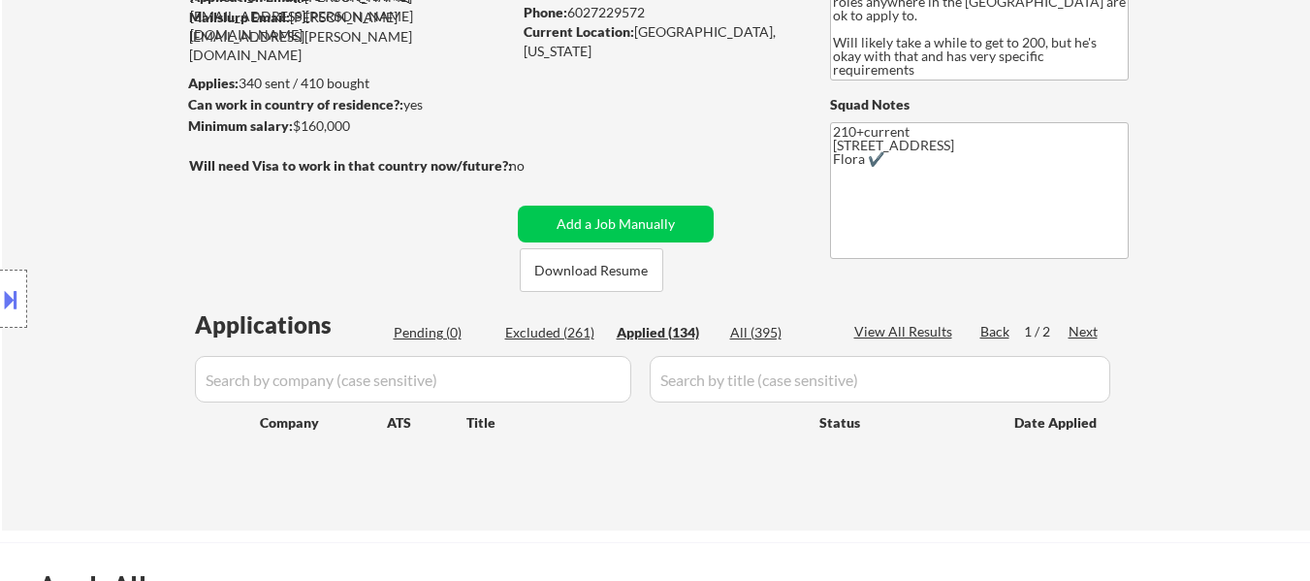
select select ""applied""
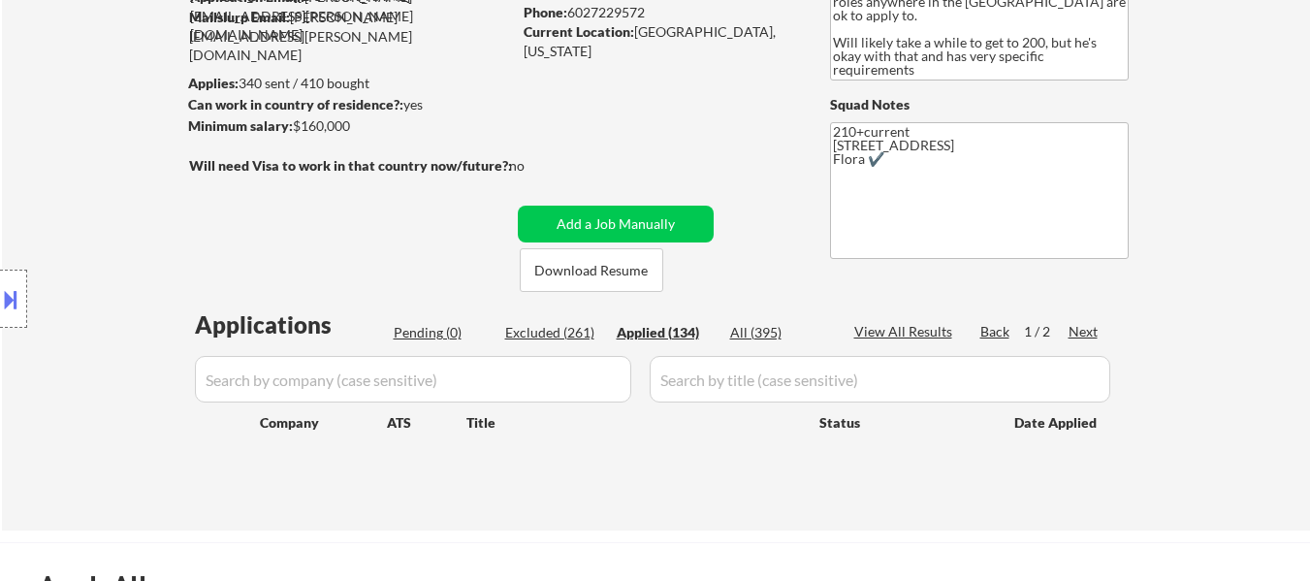
select select ""applied""
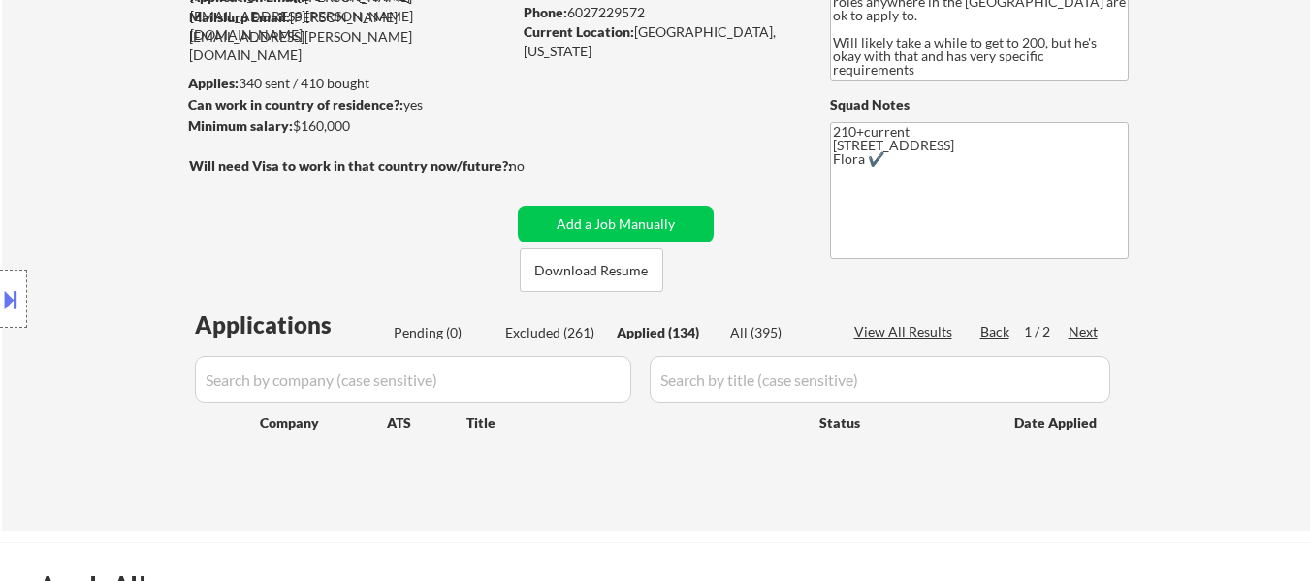
select select ""applied""
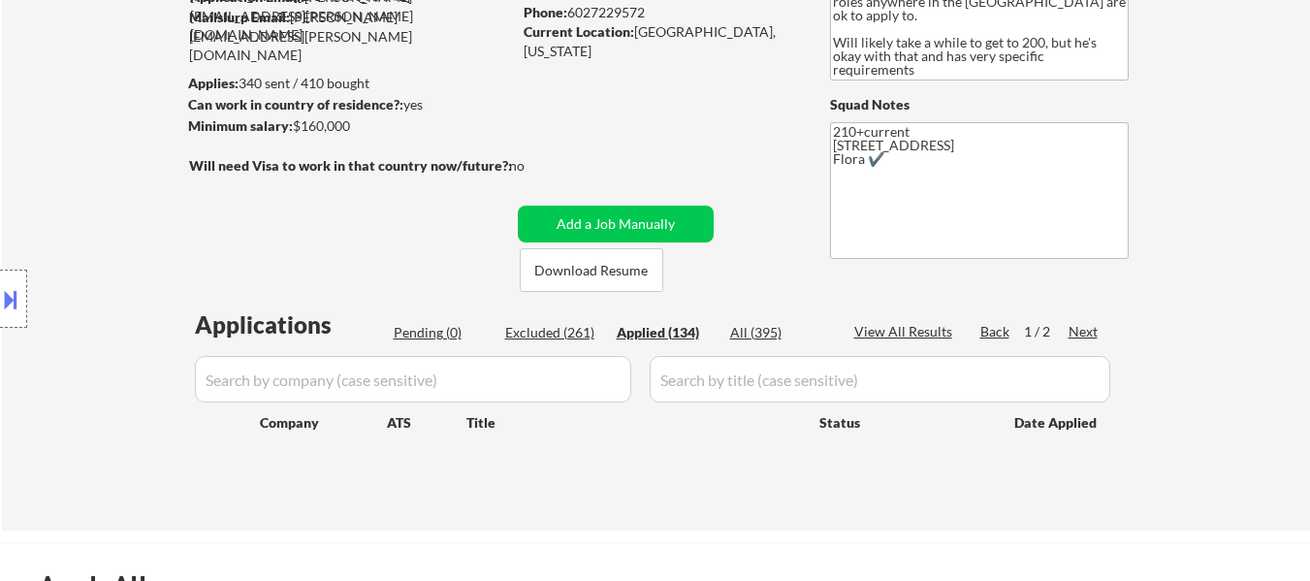
select select ""applied""
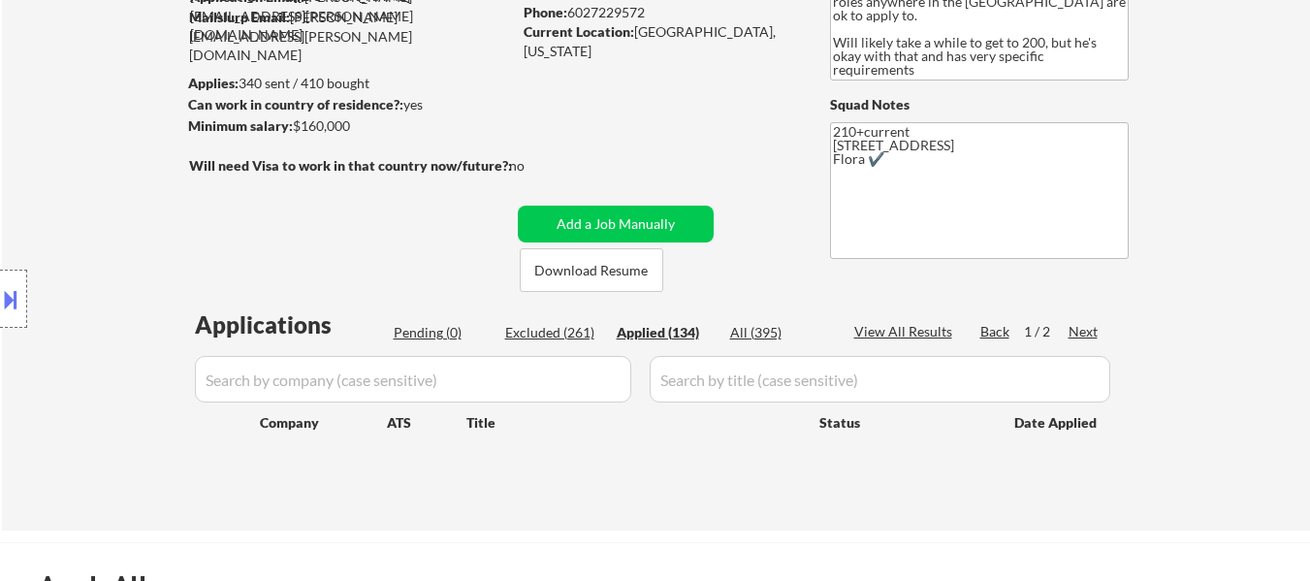
select select ""applied""
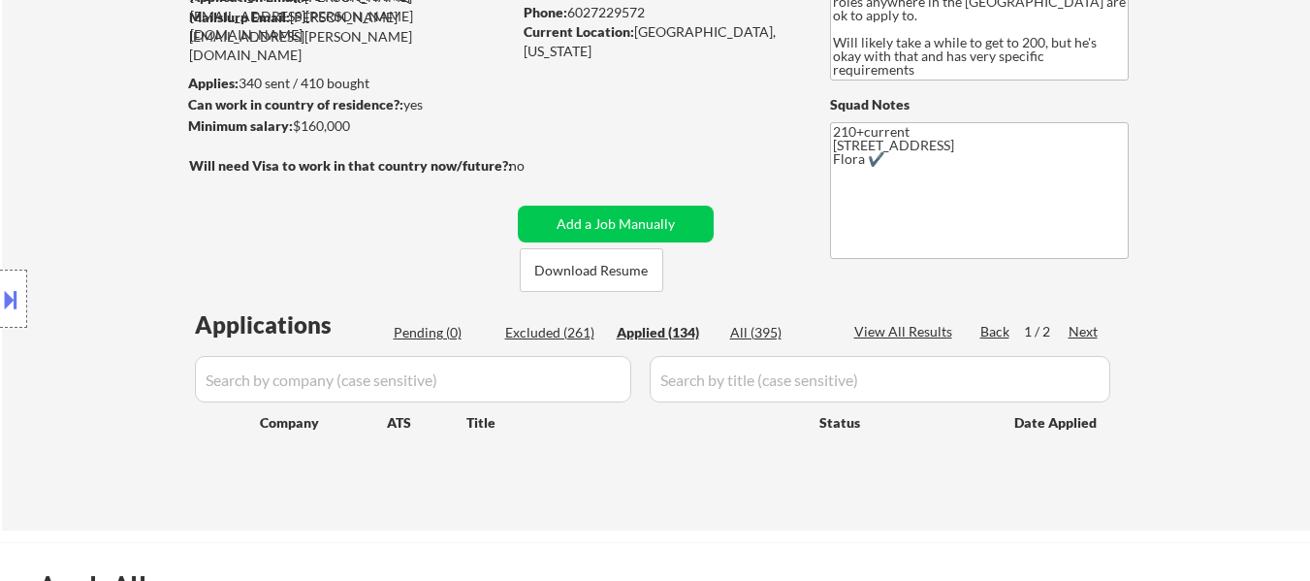
select select ""applied""
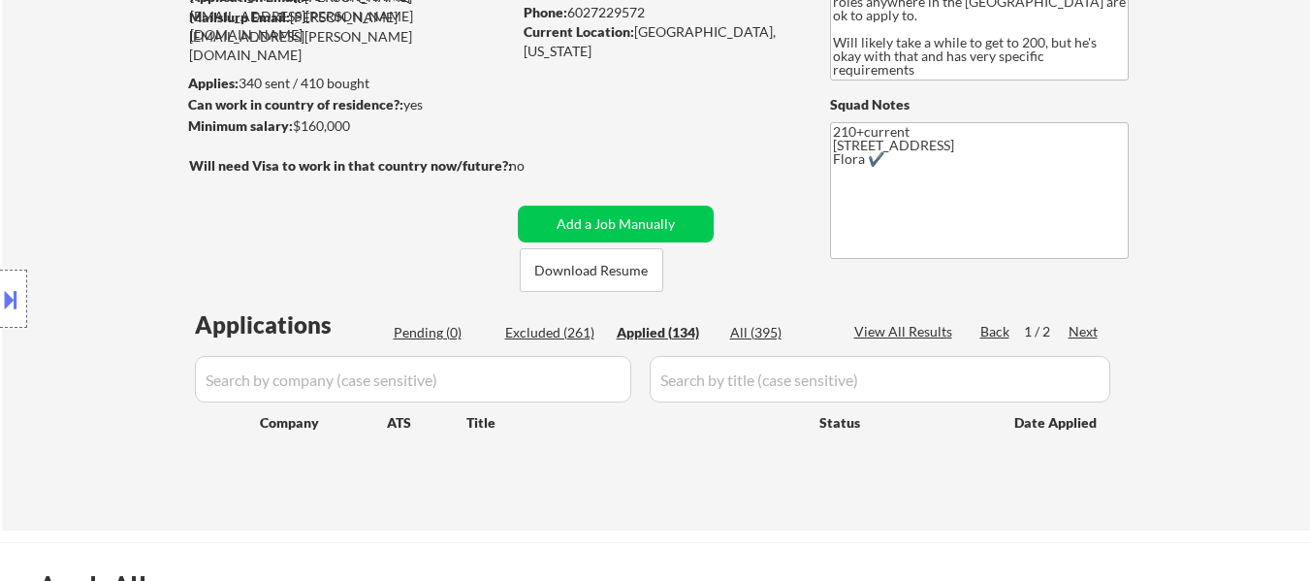
select select ""applied""
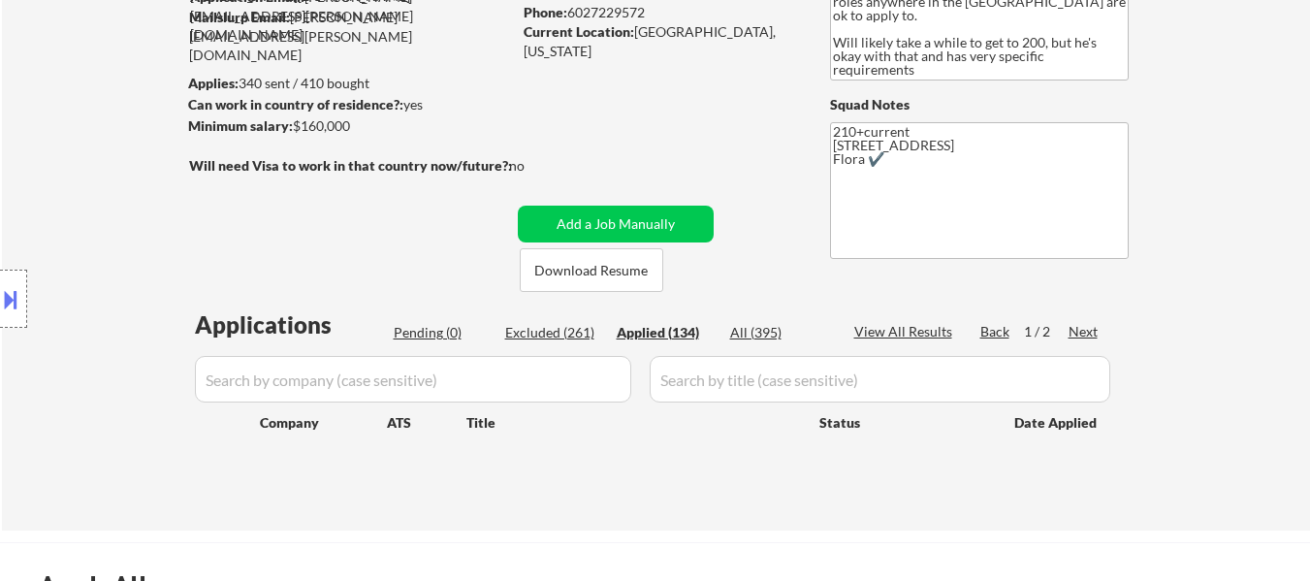
select select ""applied""
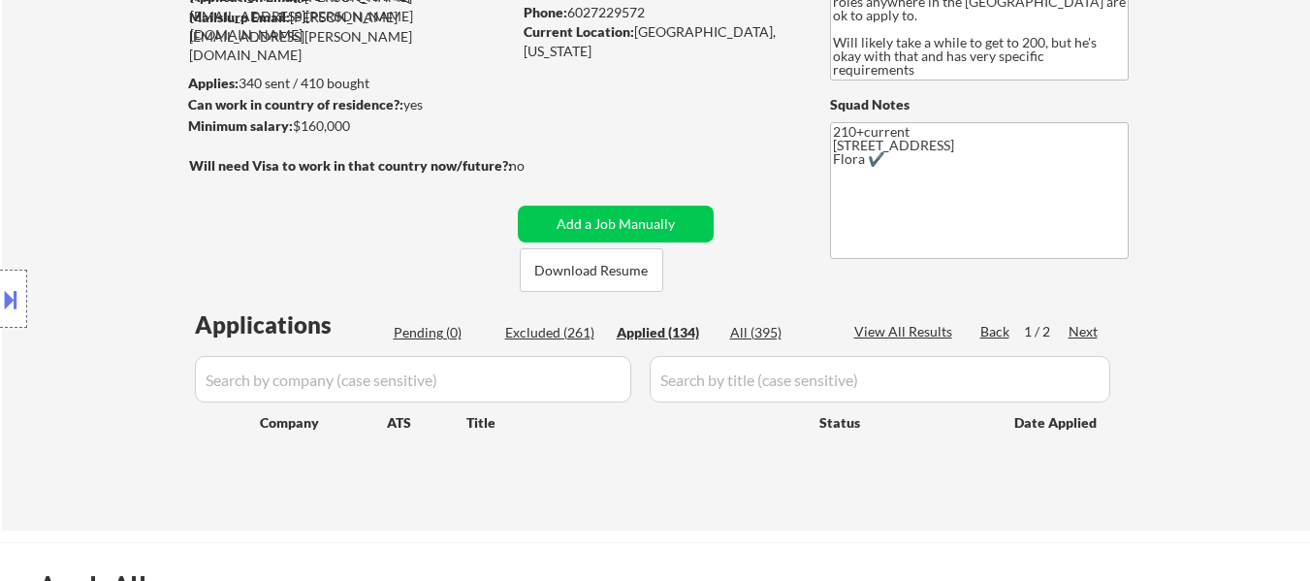
select select ""applied""
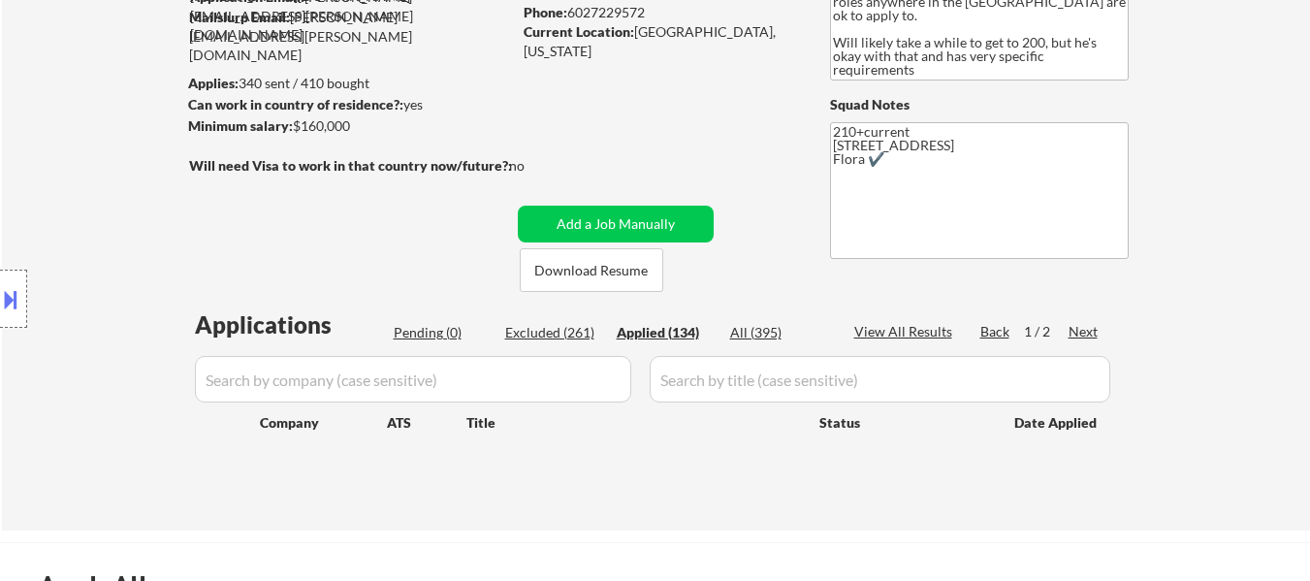
select select ""applied""
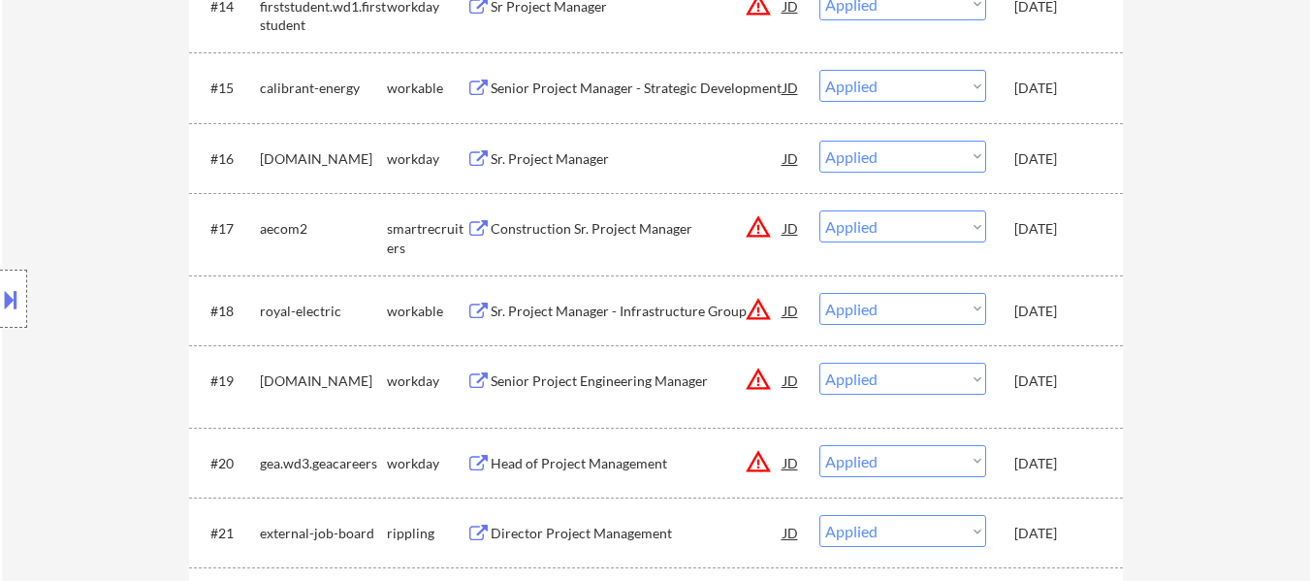
scroll to position [1842, 0]
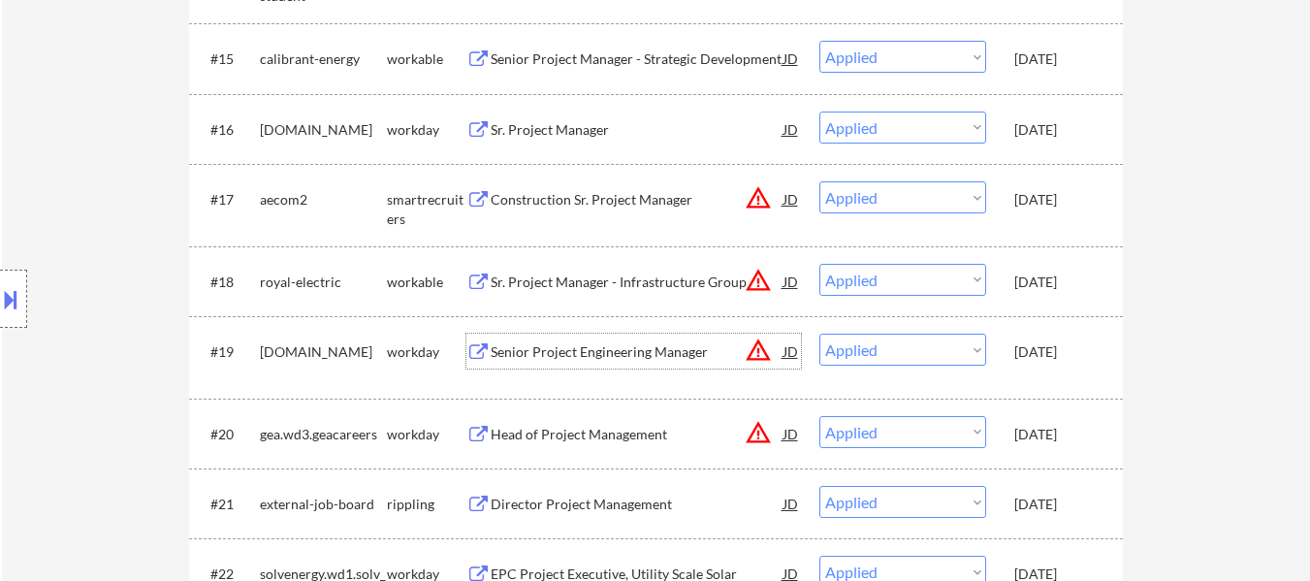
drag, startPoint x: 613, startPoint y: 351, endPoint x: 532, endPoint y: 351, distance: 80.5
click at [532, 351] on div "Senior Project Engineering Manager" at bounding box center [637, 351] width 293 height 19
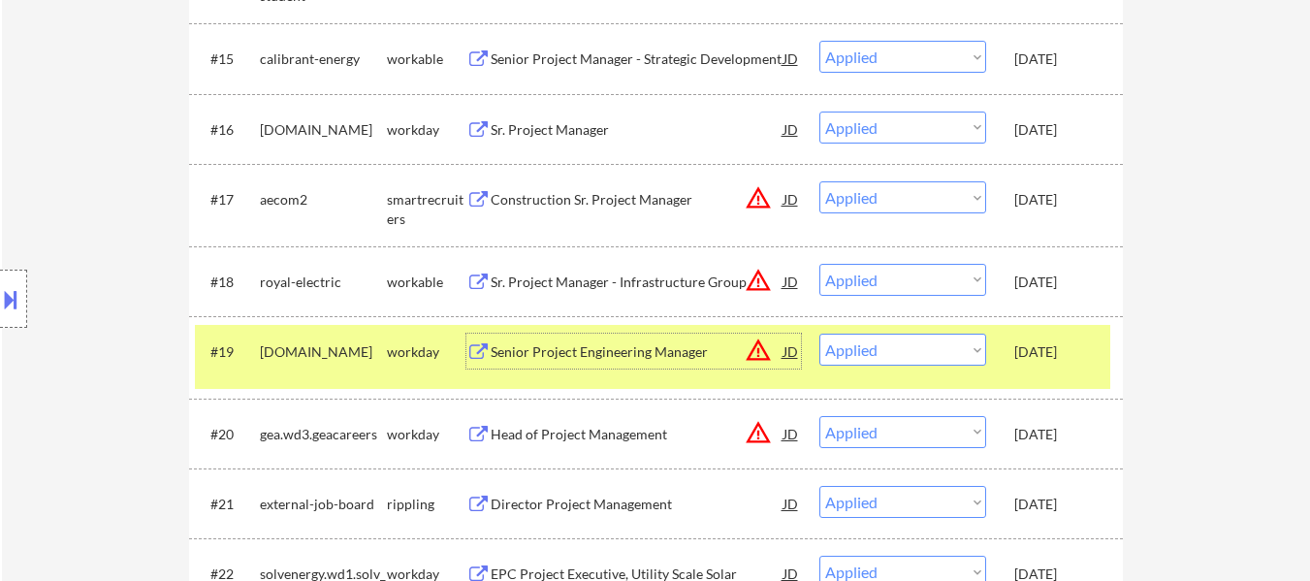
click at [615, 345] on div "Senior Project Engineering Manager" at bounding box center [637, 351] width 293 height 19
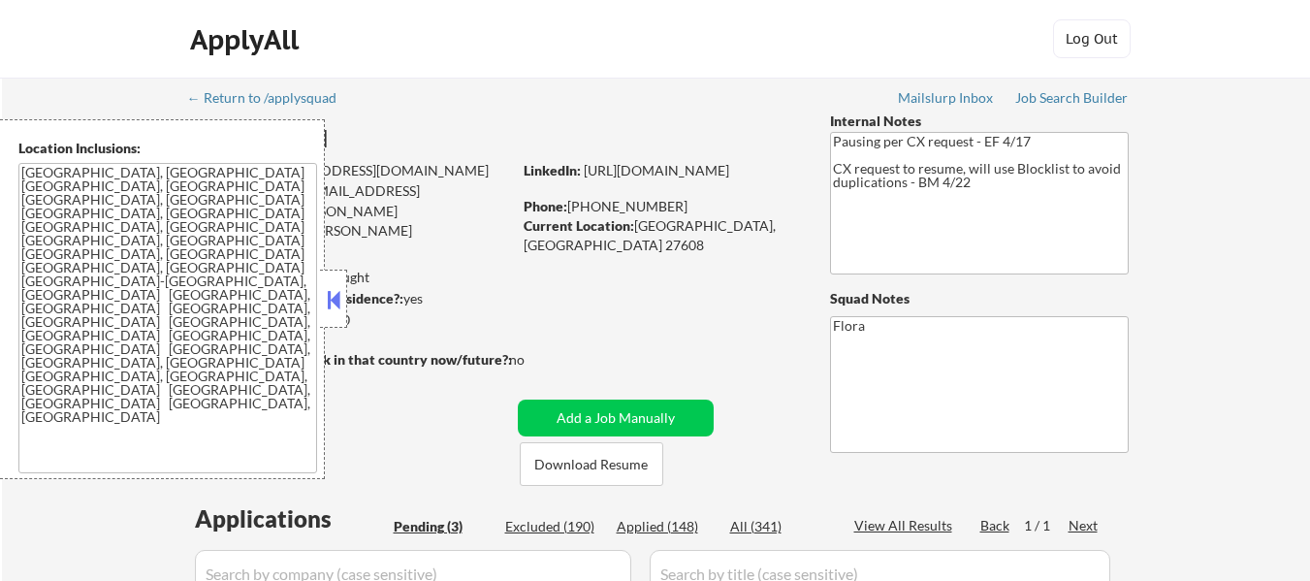
select select ""pending""
drag, startPoint x: 623, startPoint y: 462, endPoint x: 631, endPoint y: 452, distance: 13.2
click at [627, 456] on button "Download Resume" at bounding box center [591, 464] width 143 height 44
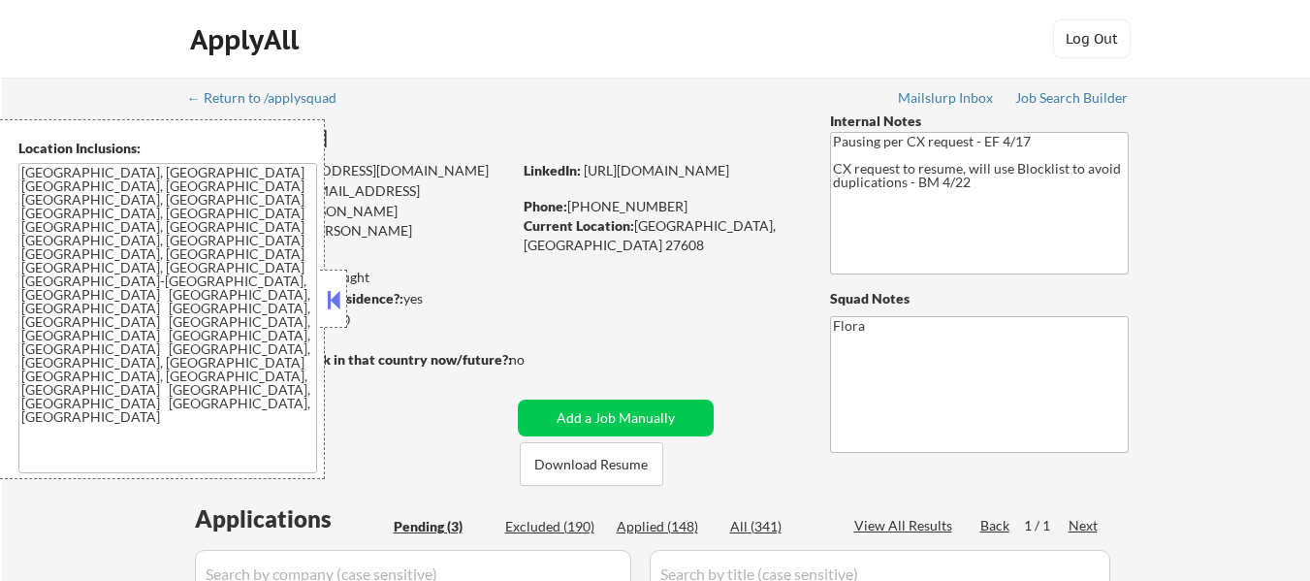
click at [329, 301] on button at bounding box center [333, 299] width 21 height 29
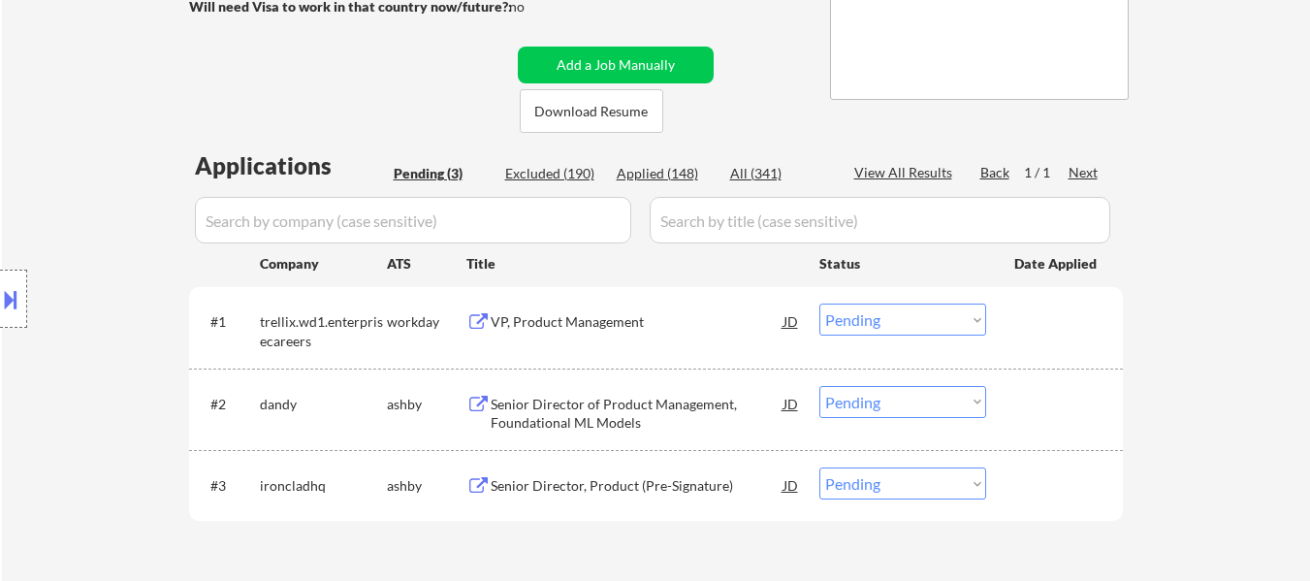
scroll to position [388, 0]
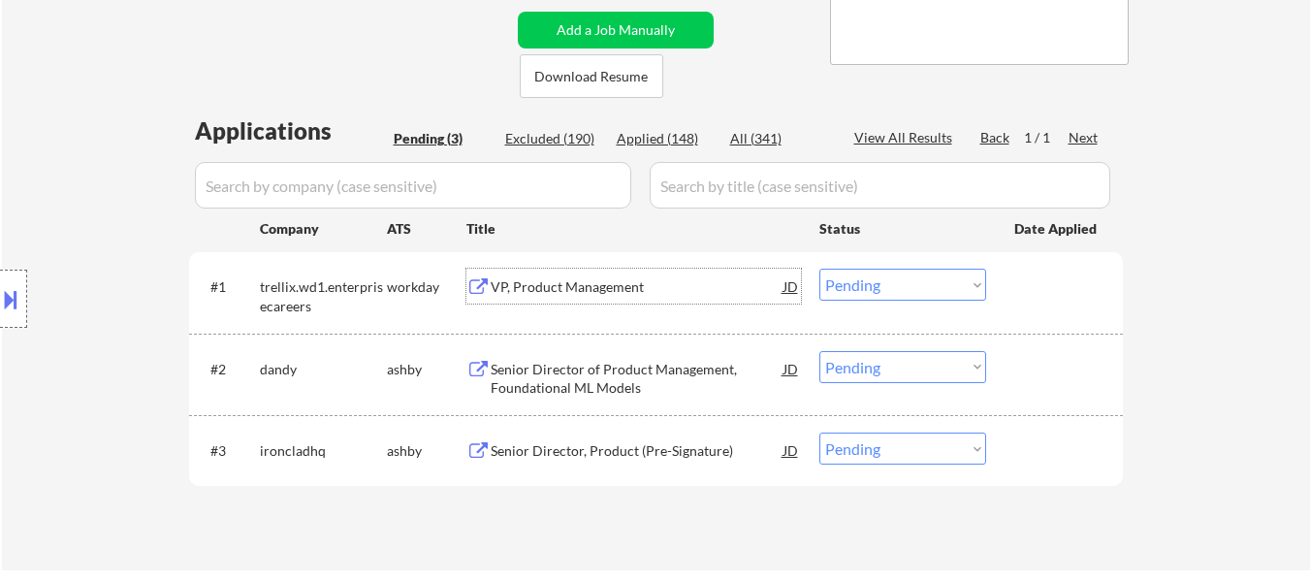
click at [597, 296] on div "VP, Product Management" at bounding box center [637, 286] width 293 height 19
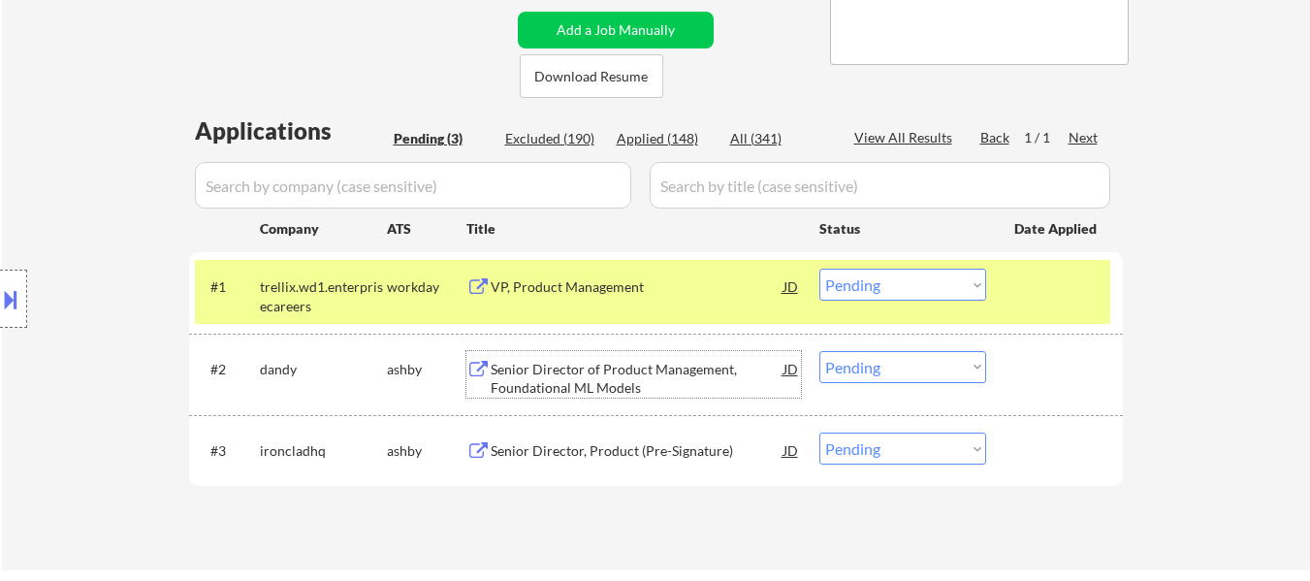
click at [566, 360] on div "Senior Director of Product Management, Foundational ML Models" at bounding box center [637, 379] width 293 height 38
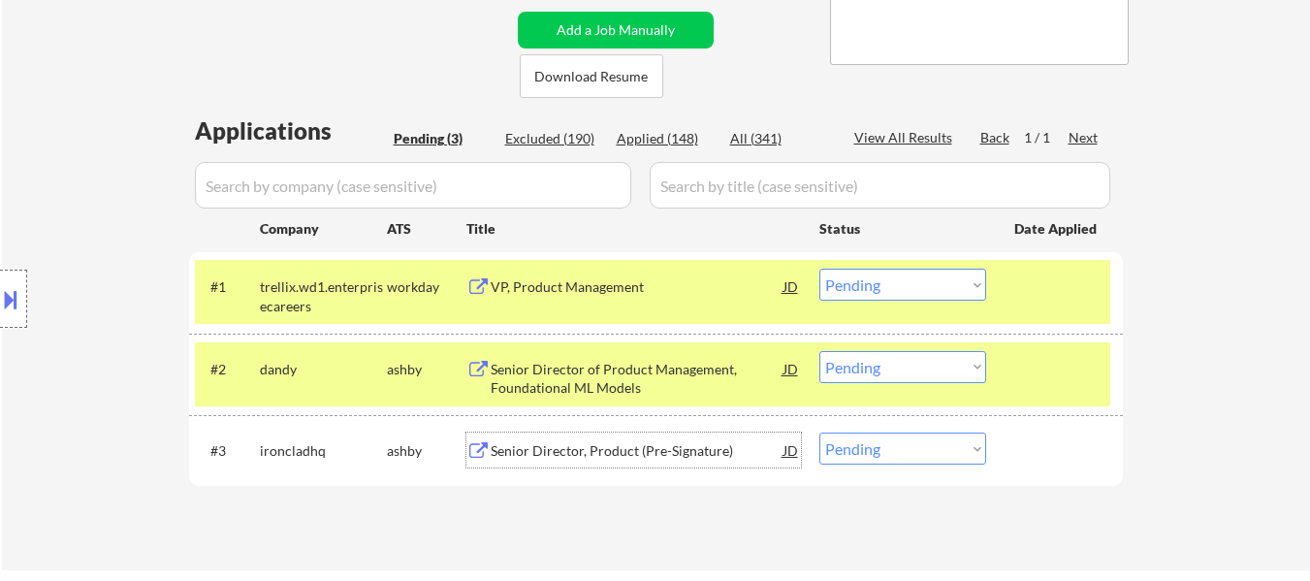
click at [651, 463] on div "Senior Director, Product (Pre-Signature)" at bounding box center [637, 449] width 293 height 35
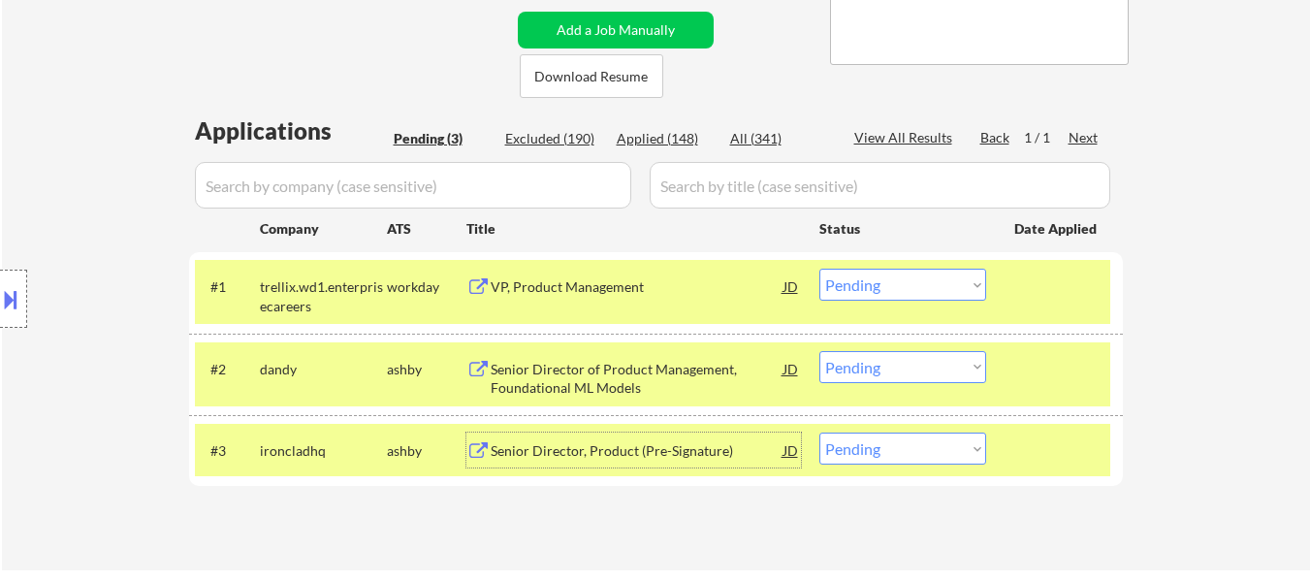
click at [862, 298] on select "Choose an option... Pending Applied Excluded (Questions) Excluded (Expired) Exc…" at bounding box center [902, 285] width 167 height 32
click at [819, 269] on select "Choose an option... Pending Applied Excluded (Questions) Excluded (Expired) Exc…" at bounding box center [902, 285] width 167 height 32
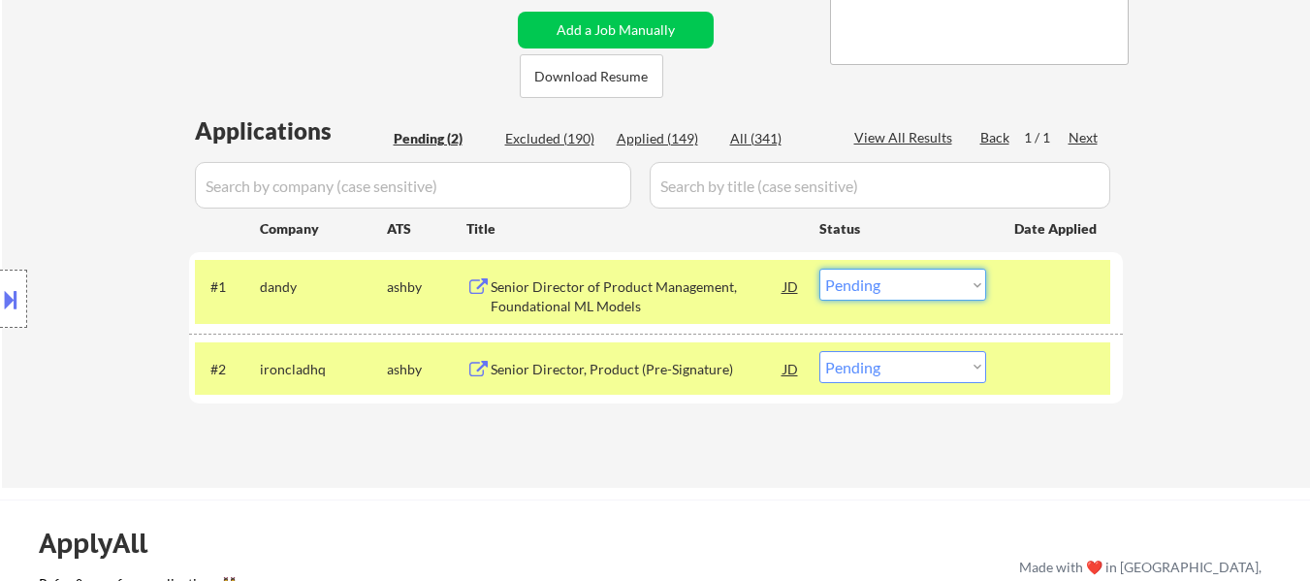
click at [889, 281] on select "Choose an option... Pending Applied Excluded (Questions) Excluded (Expired) Exc…" at bounding box center [902, 285] width 167 height 32
click at [819, 269] on select "Choose an option... Pending Applied Excluded (Questions) Excluded (Expired) Exc…" at bounding box center [902, 285] width 167 height 32
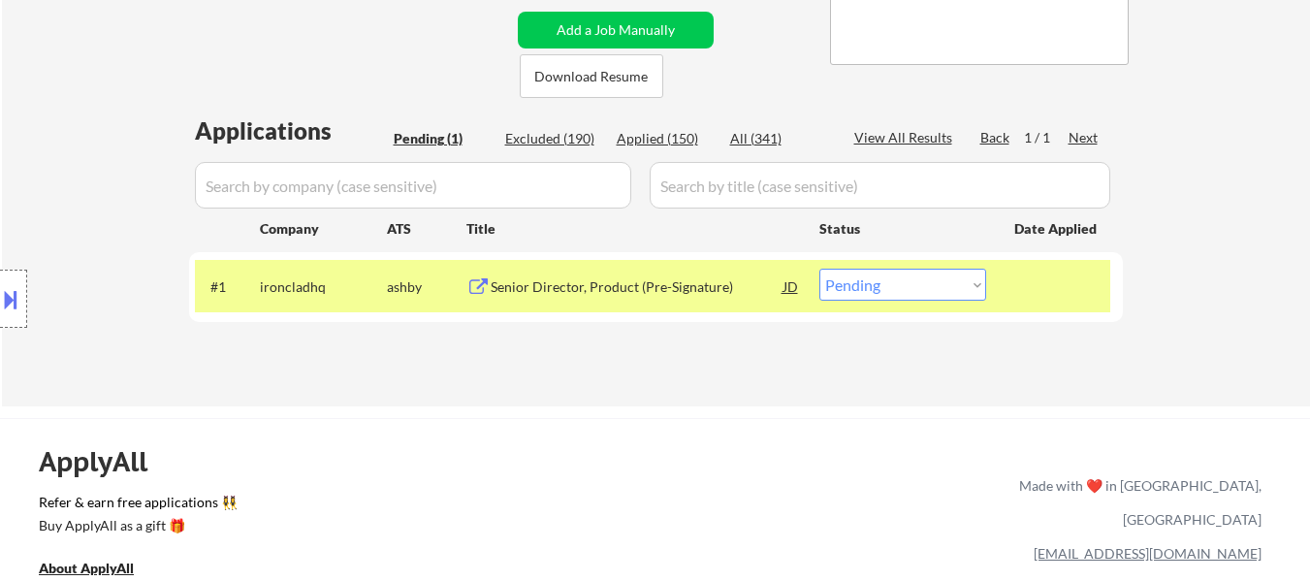
click at [925, 285] on select "Choose an option... Pending Applied Excluded (Questions) Excluded (Expired) Exc…" at bounding box center [902, 285] width 167 height 32
select select ""applied""
click at [819, 269] on select "Choose an option... Pending Applied Excluded (Questions) Excluded (Expired) Exc…" at bounding box center [902, 285] width 167 height 32
